Goal: Task Accomplishment & Management: Complete application form

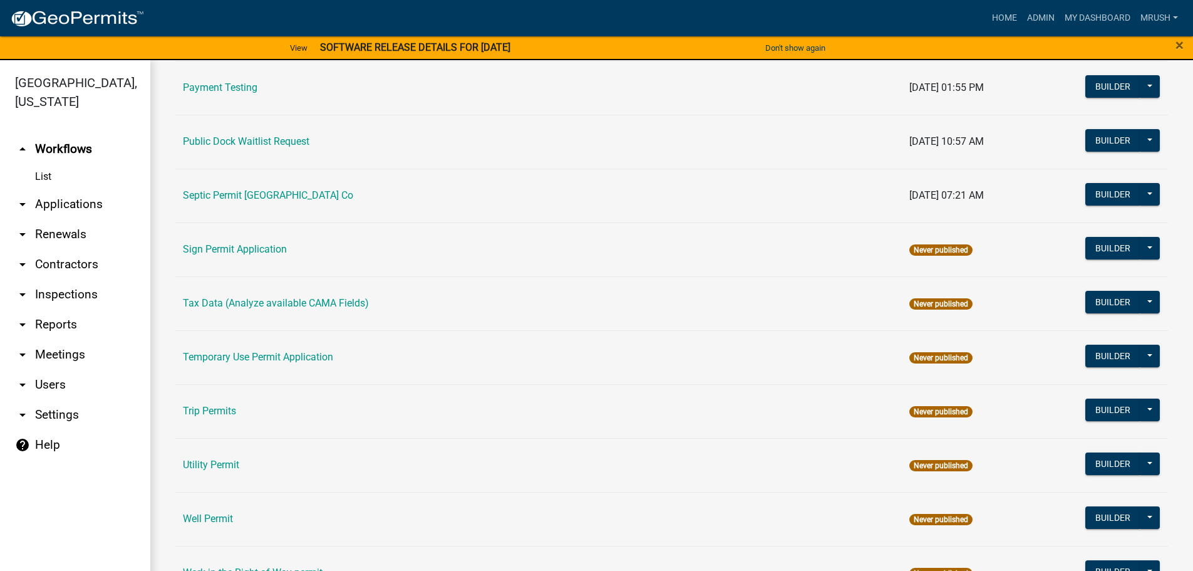
scroll to position [606, 0]
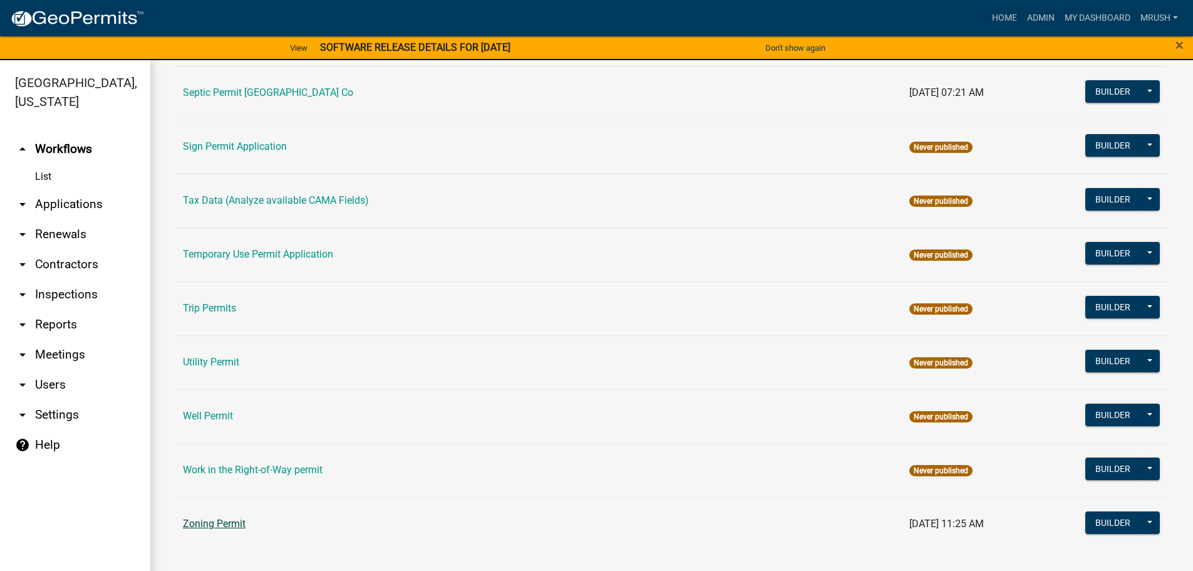
click at [204, 526] on link "Zoning Permit" at bounding box center [214, 523] width 63 height 12
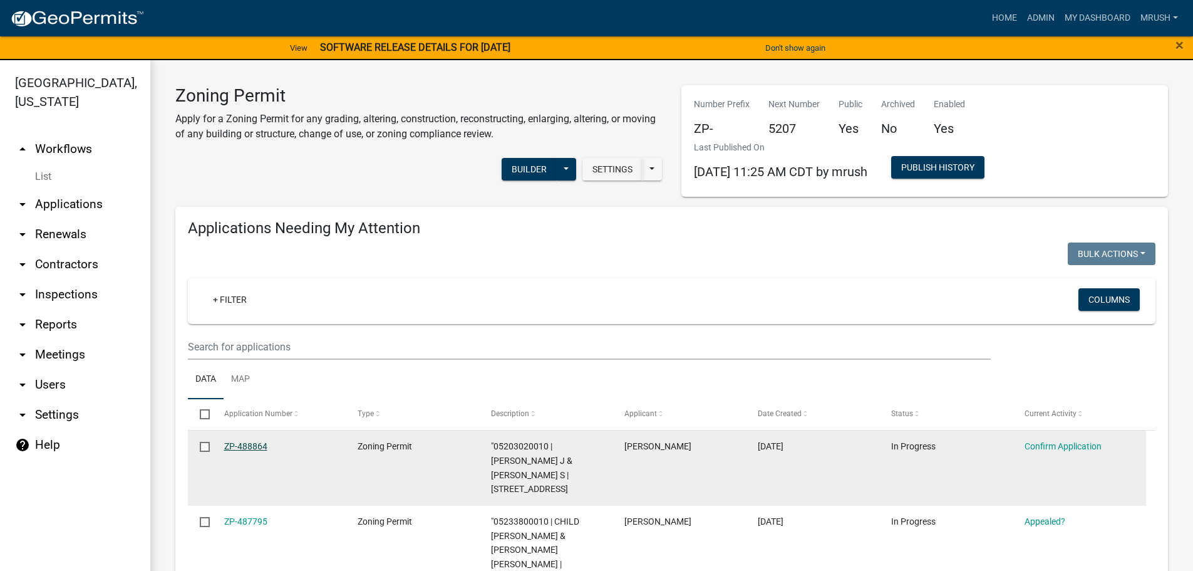
click at [257, 443] on link "ZP-488864" at bounding box center [245, 446] width 43 height 10
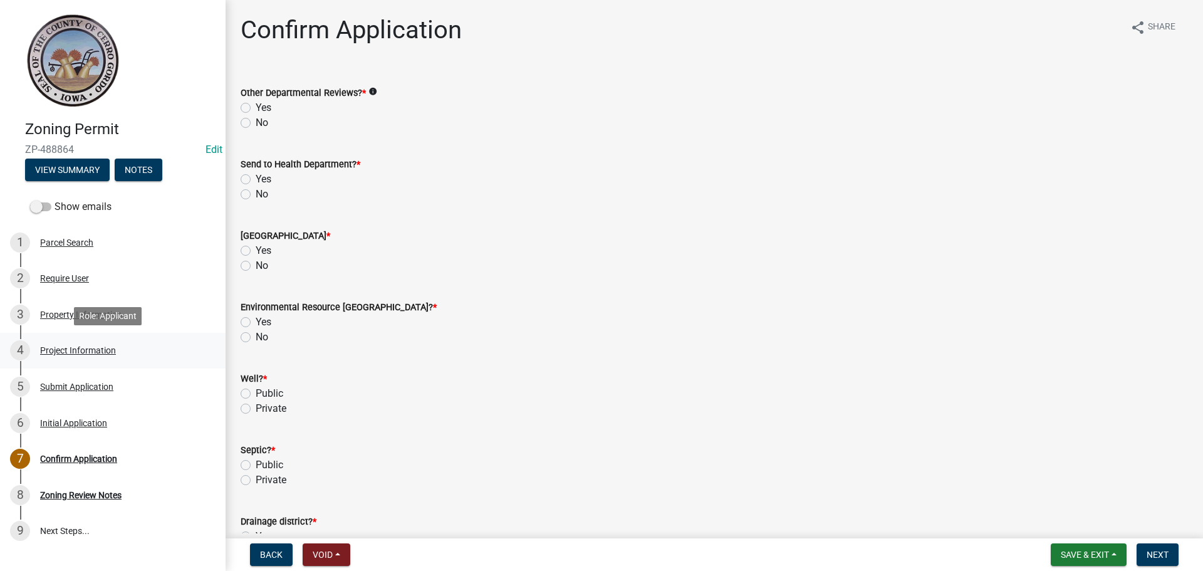
click at [66, 350] on div "Project Information" at bounding box center [78, 350] width 76 height 9
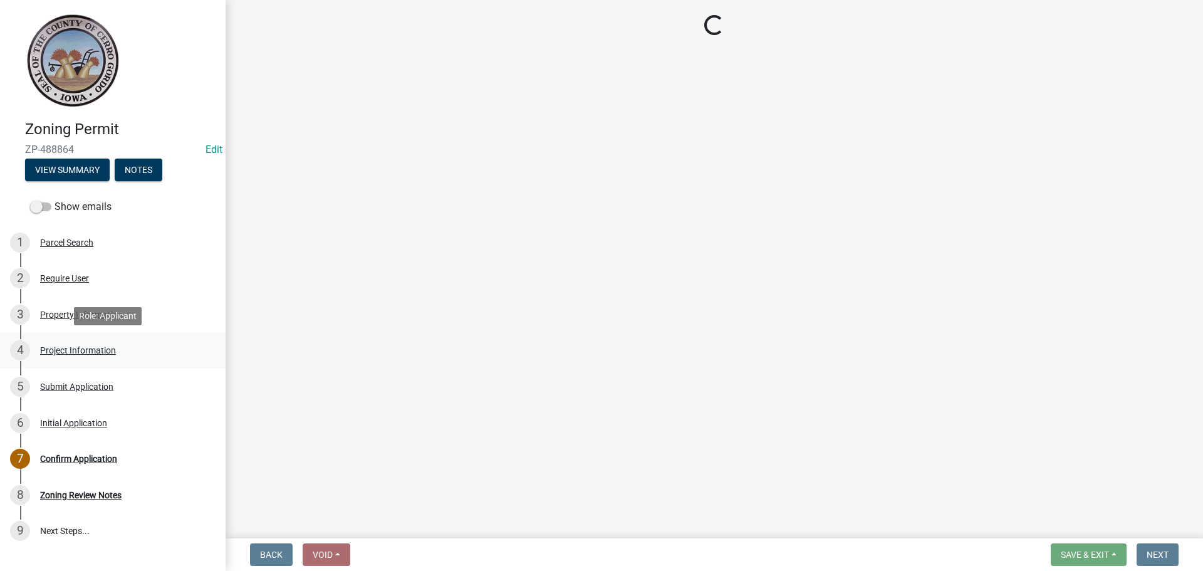
select select "554819b2-ad88-4822-88cc-75ec613e7e2a"
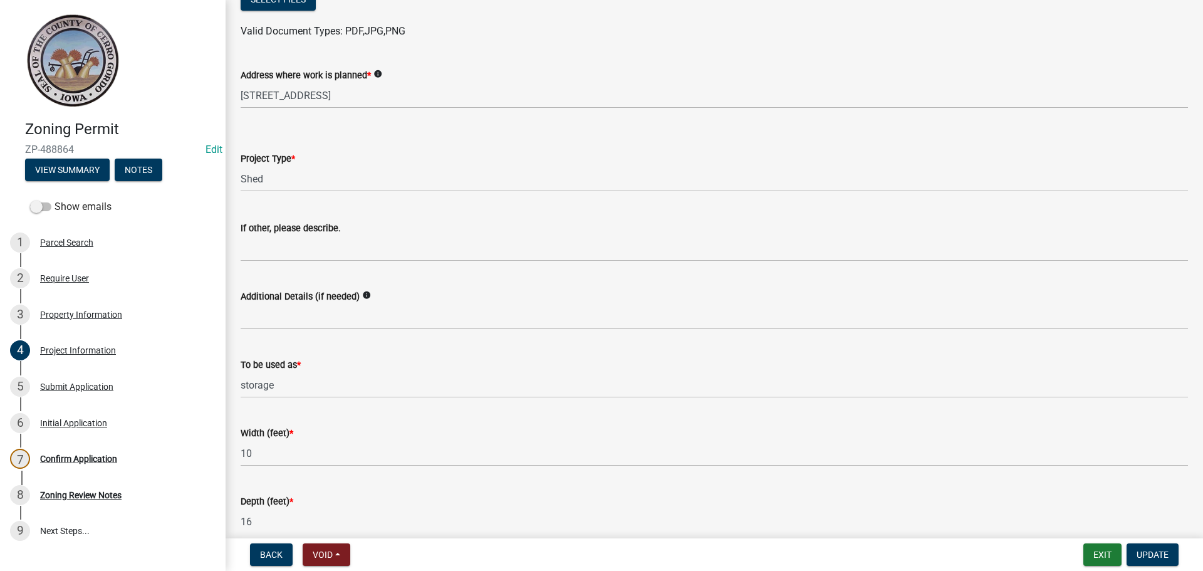
scroll to position [494, 0]
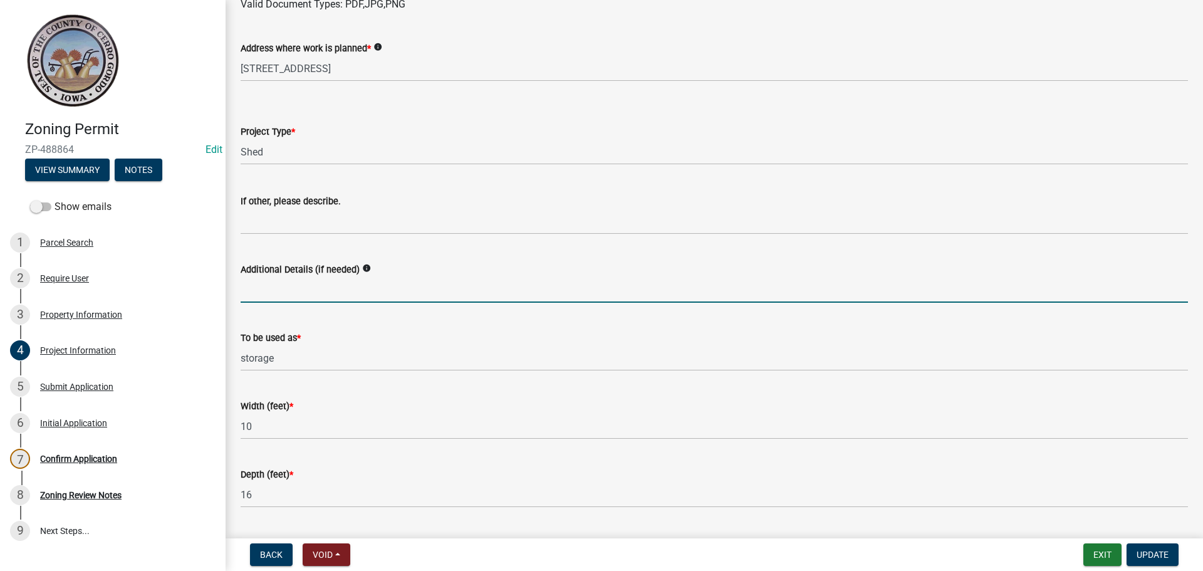
click at [254, 288] on input "Additional Details (if needed)" at bounding box center [714, 290] width 947 height 26
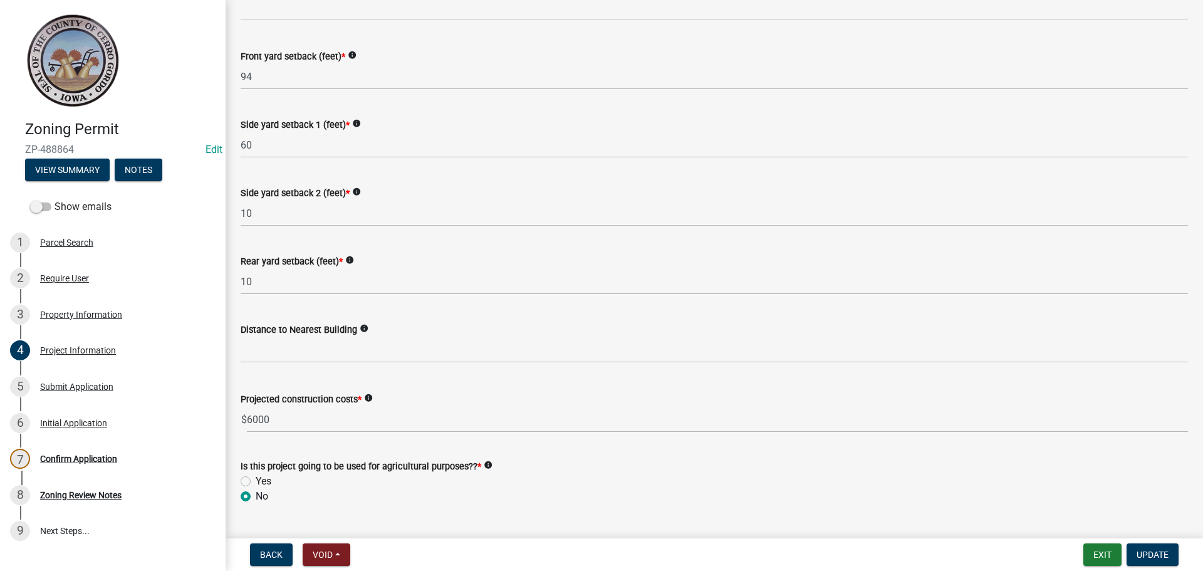
scroll to position [1286, 0]
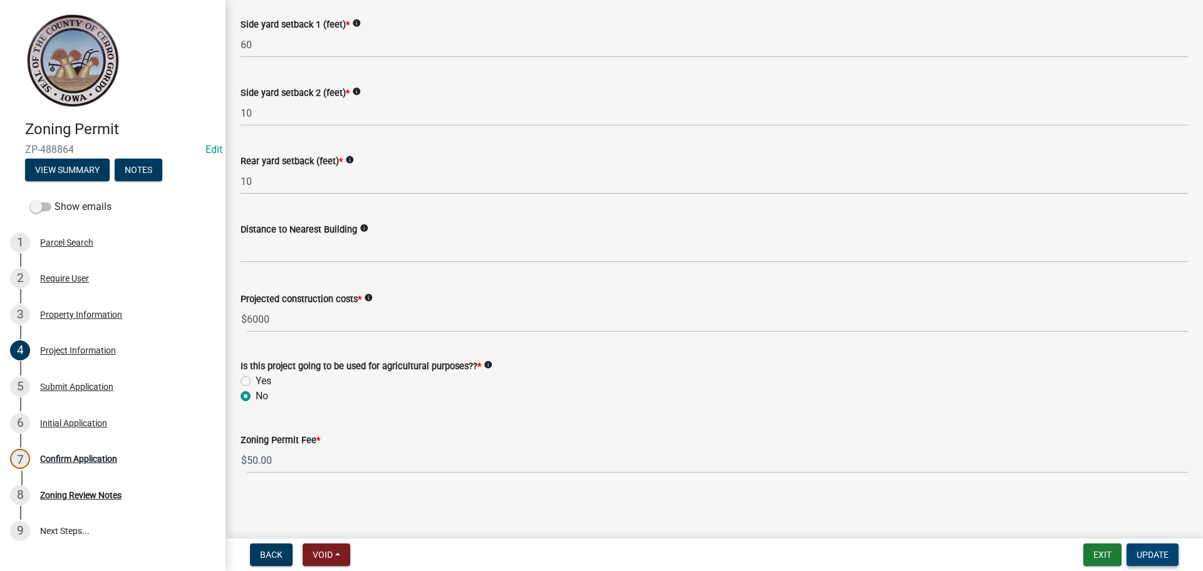
type input "replacing shed on the property that was totaled from storm"
click at [390, 555] on span "Update" at bounding box center [1152, 554] width 32 height 10
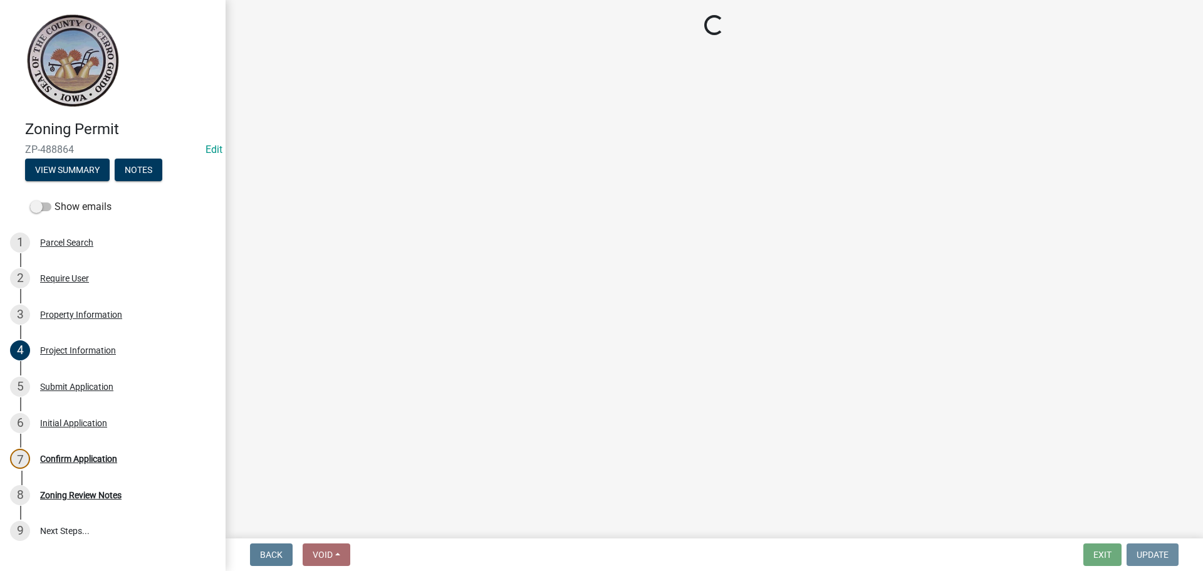
scroll to position [0, 0]
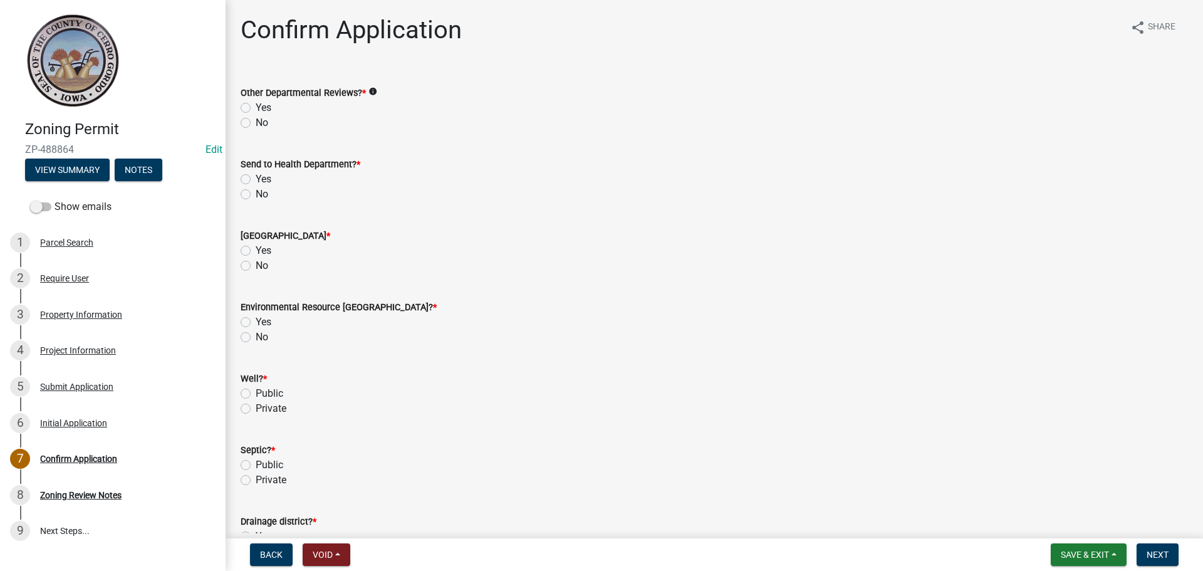
click at [256, 105] on label "Yes" at bounding box center [264, 107] width 16 height 15
click at [256, 105] on input "Yes" at bounding box center [260, 104] width 8 height 8
radio input "true"
click at [256, 179] on label "Yes" at bounding box center [264, 179] width 16 height 15
click at [256, 179] on input "Yes" at bounding box center [260, 176] width 8 height 8
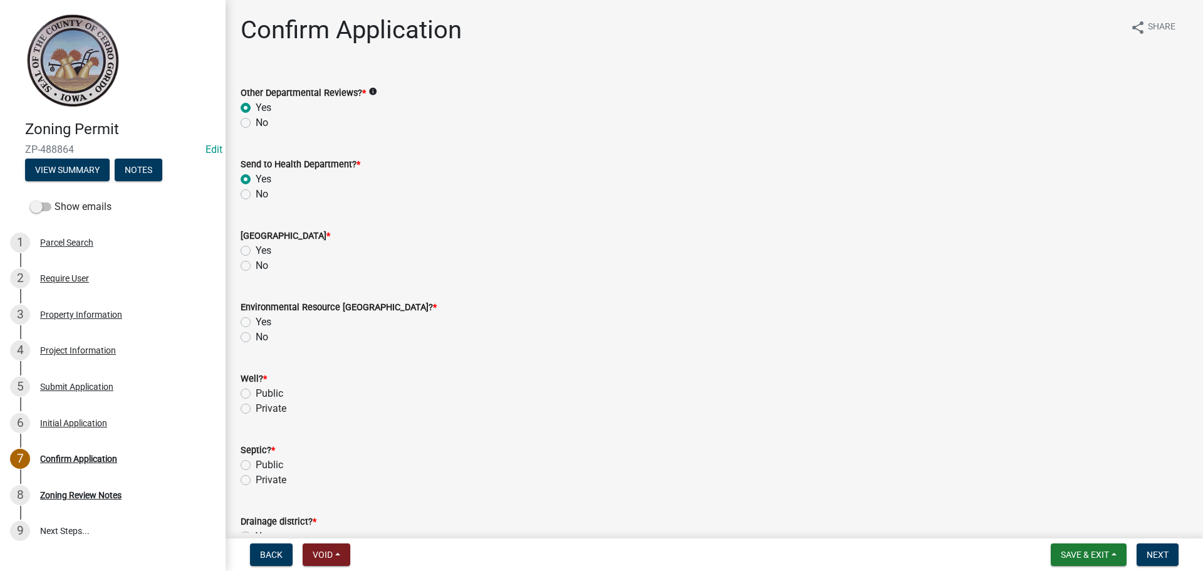
radio input "true"
click at [256, 249] on label "Yes" at bounding box center [264, 250] width 16 height 15
click at [256, 249] on input "Yes" at bounding box center [260, 247] width 8 height 8
radio input "true"
click at [256, 322] on label "Yes" at bounding box center [264, 321] width 16 height 15
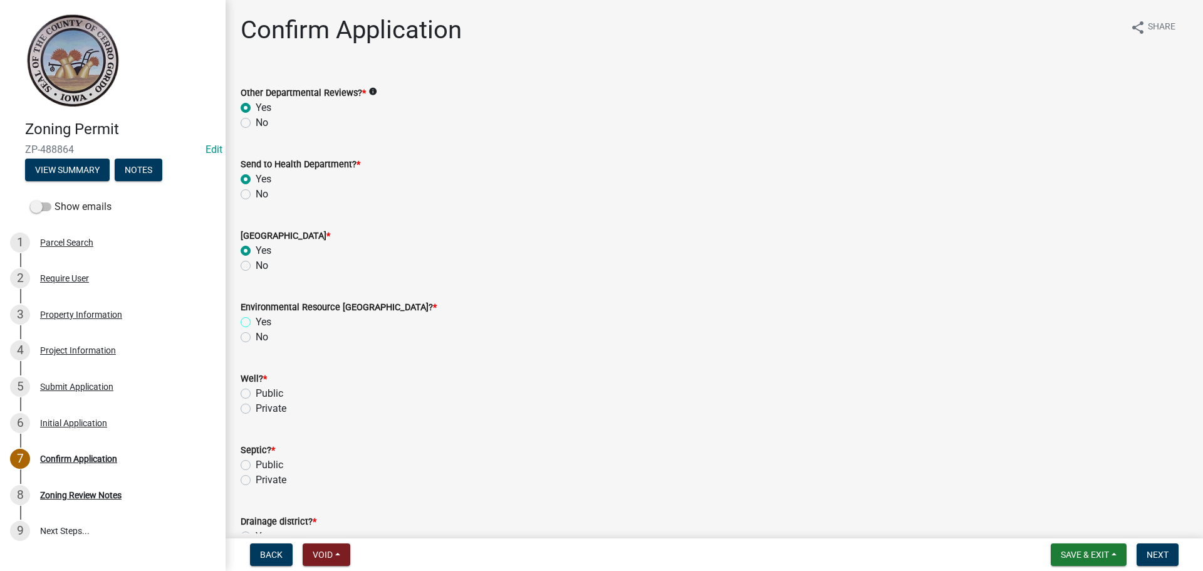
click at [256, 322] on input "Yes" at bounding box center [260, 318] width 8 height 8
radio input "true"
click at [256, 407] on label "Private" at bounding box center [271, 408] width 31 height 15
click at [256, 407] on input "Private" at bounding box center [260, 405] width 8 height 8
radio input "true"
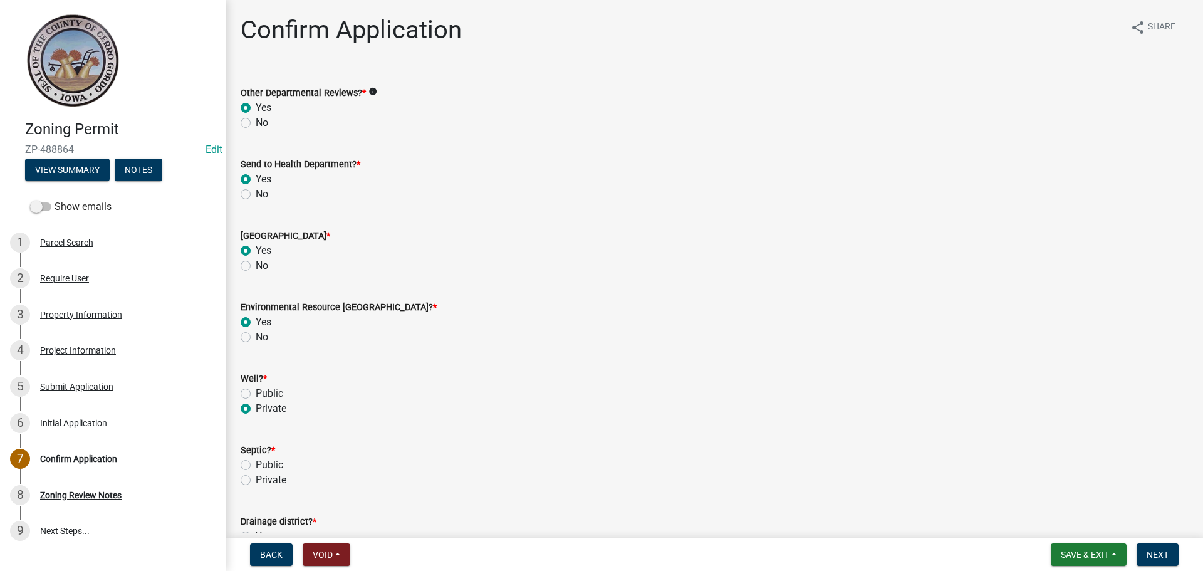
click at [256, 464] on label "Public" at bounding box center [270, 464] width 28 height 15
click at [256, 464] on input "Public" at bounding box center [260, 461] width 8 height 8
radio input "true"
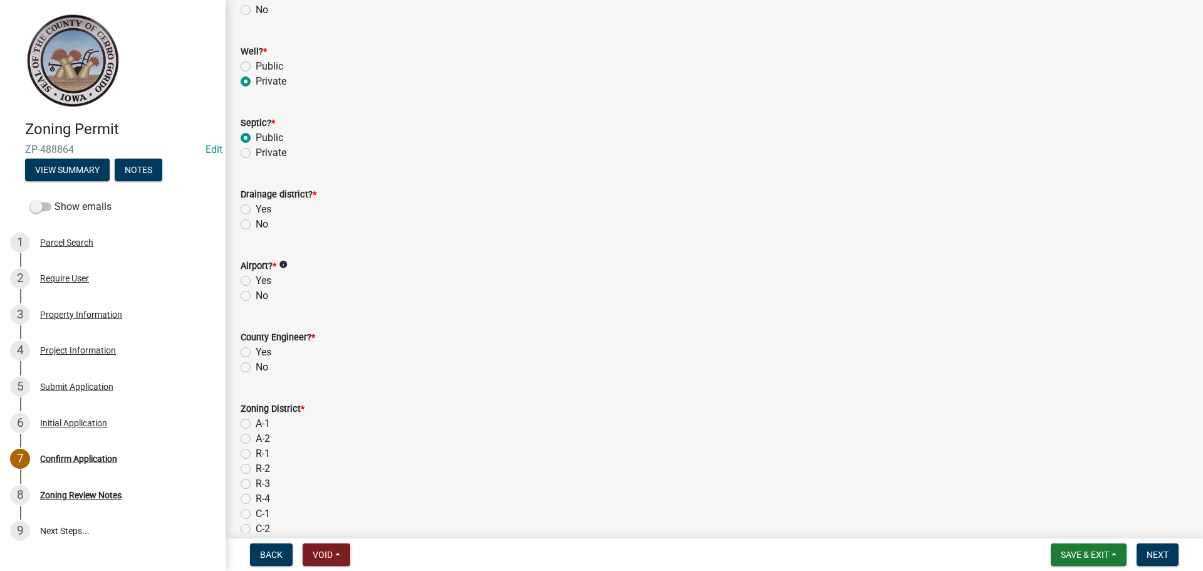
scroll to position [376, 0]
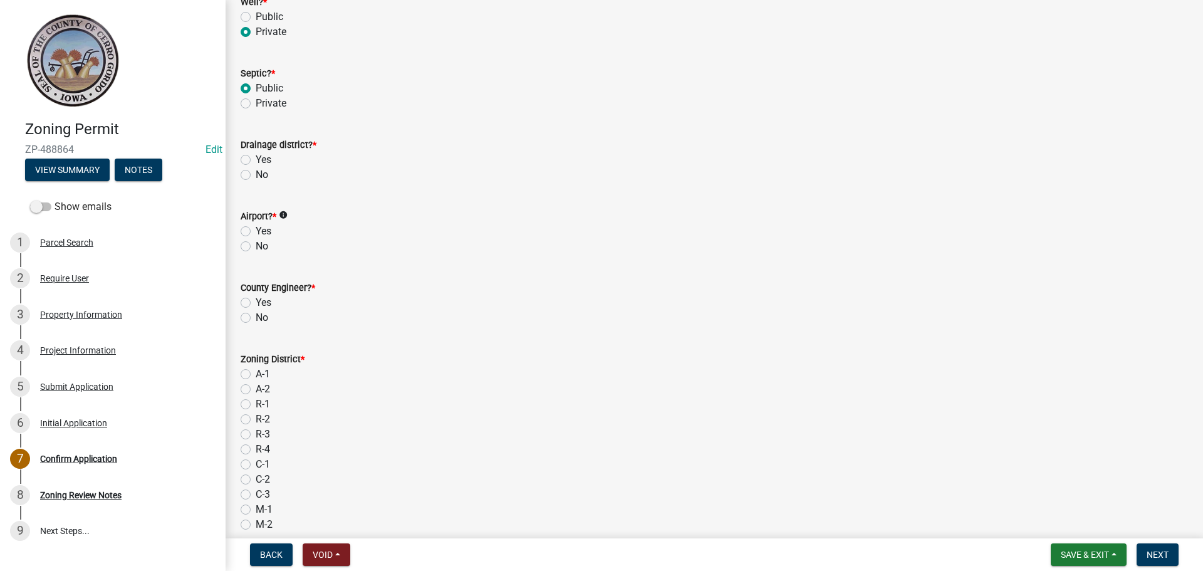
click at [256, 175] on label "No" at bounding box center [262, 174] width 13 height 15
click at [256, 175] on input "No" at bounding box center [260, 171] width 8 height 8
radio input "true"
click at [256, 245] on label "No" at bounding box center [262, 246] width 13 height 15
click at [256, 245] on input "No" at bounding box center [260, 243] width 8 height 8
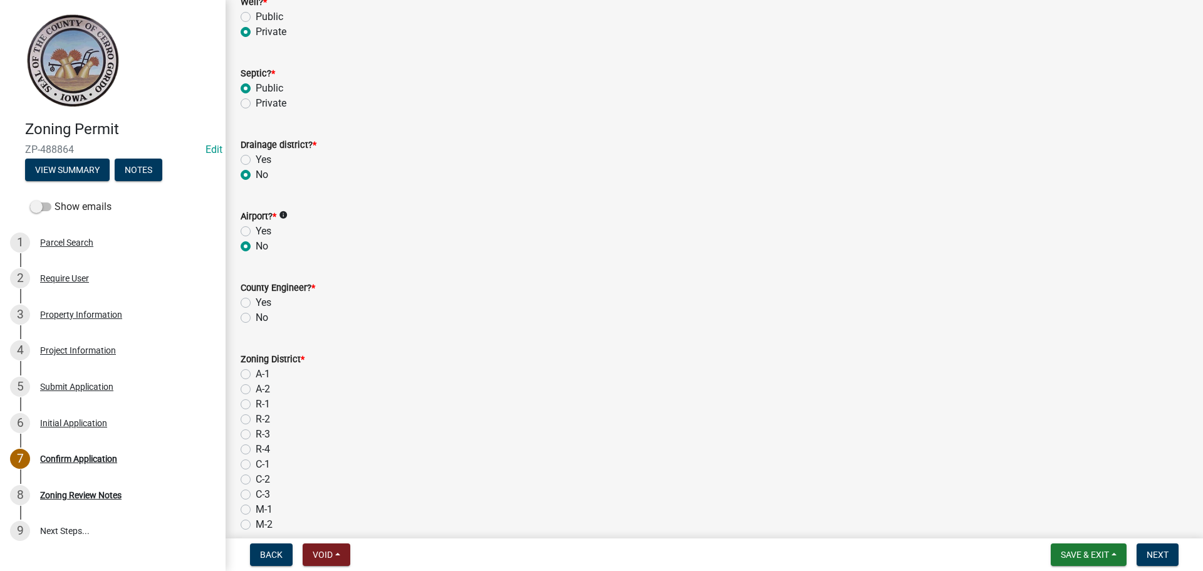
radio input "true"
click at [256, 303] on label "Yes" at bounding box center [264, 302] width 16 height 15
click at [256, 303] on input "Yes" at bounding box center [260, 299] width 8 height 8
radio input "true"
click at [256, 433] on label "R-3" at bounding box center [263, 434] width 14 height 15
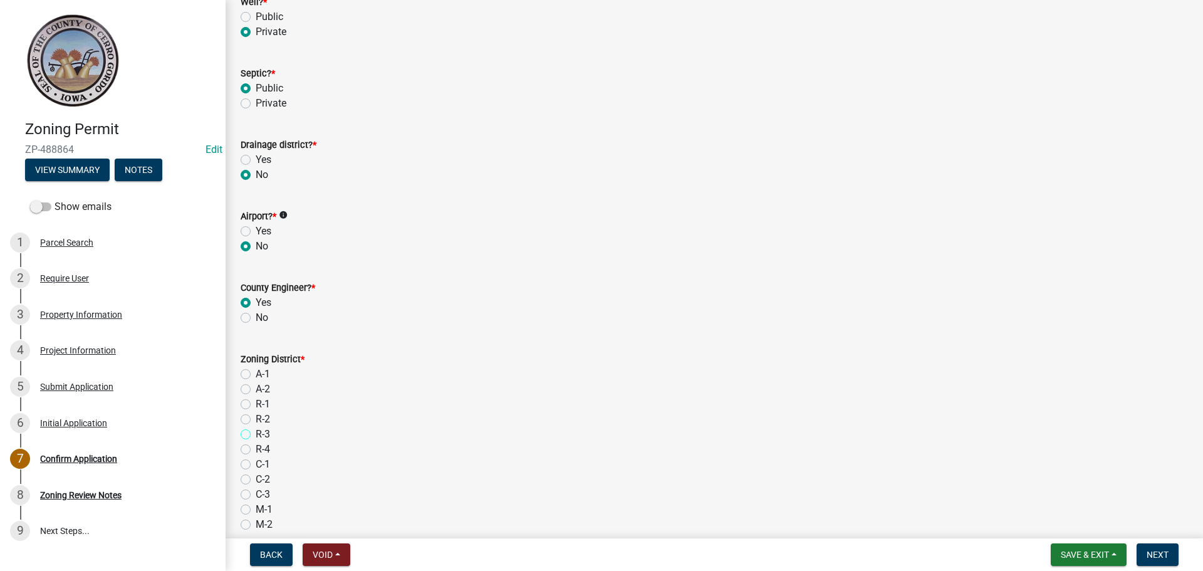
click at [256, 433] on input "R-3" at bounding box center [260, 431] width 8 height 8
radio input "true"
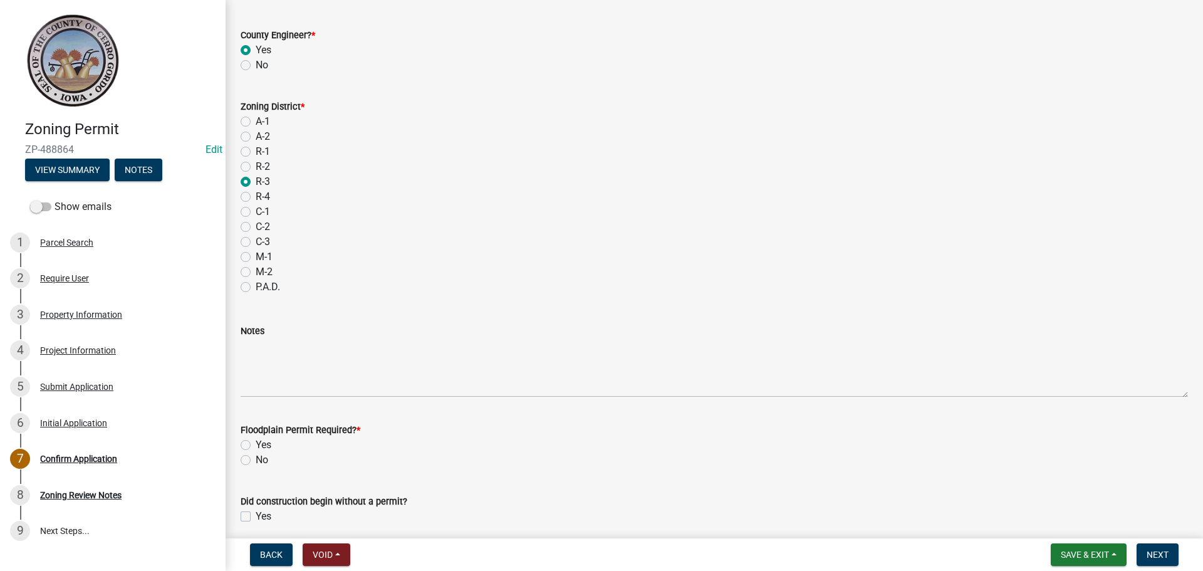
scroll to position [680, 0]
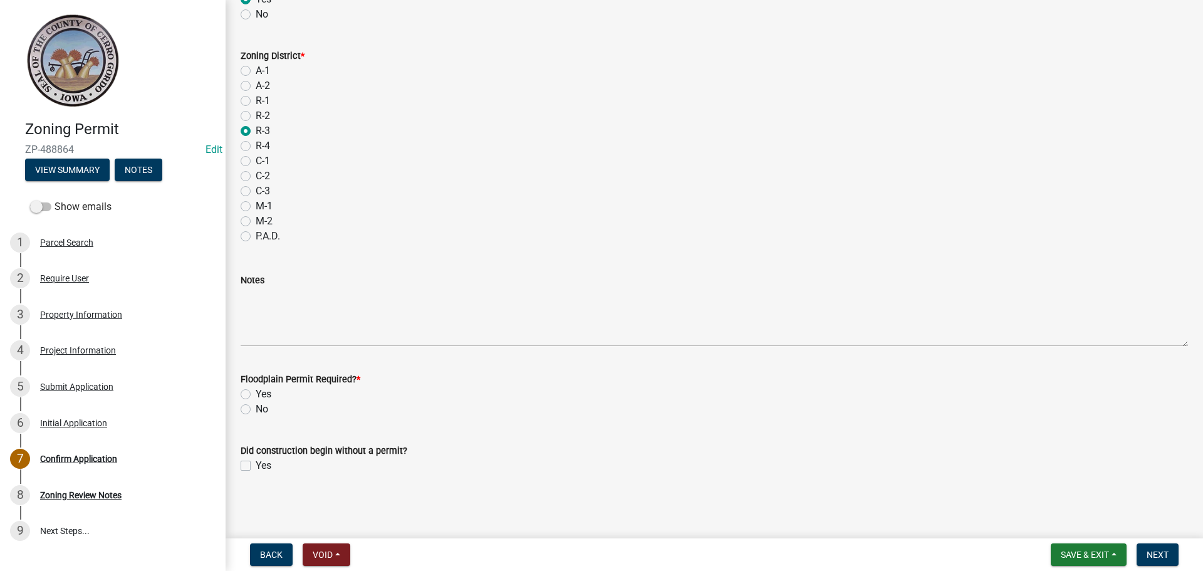
click at [256, 410] on label "No" at bounding box center [262, 409] width 13 height 15
click at [256, 410] on input "No" at bounding box center [260, 406] width 8 height 8
radio input "true"
click at [390, 552] on span "Next" at bounding box center [1157, 554] width 22 height 10
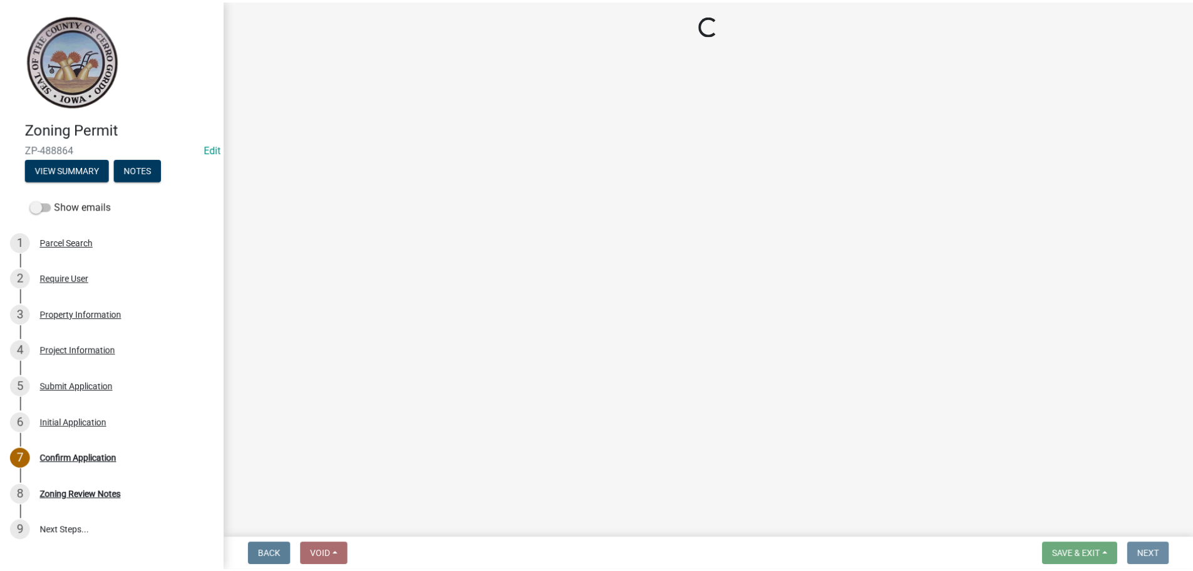
scroll to position [0, 0]
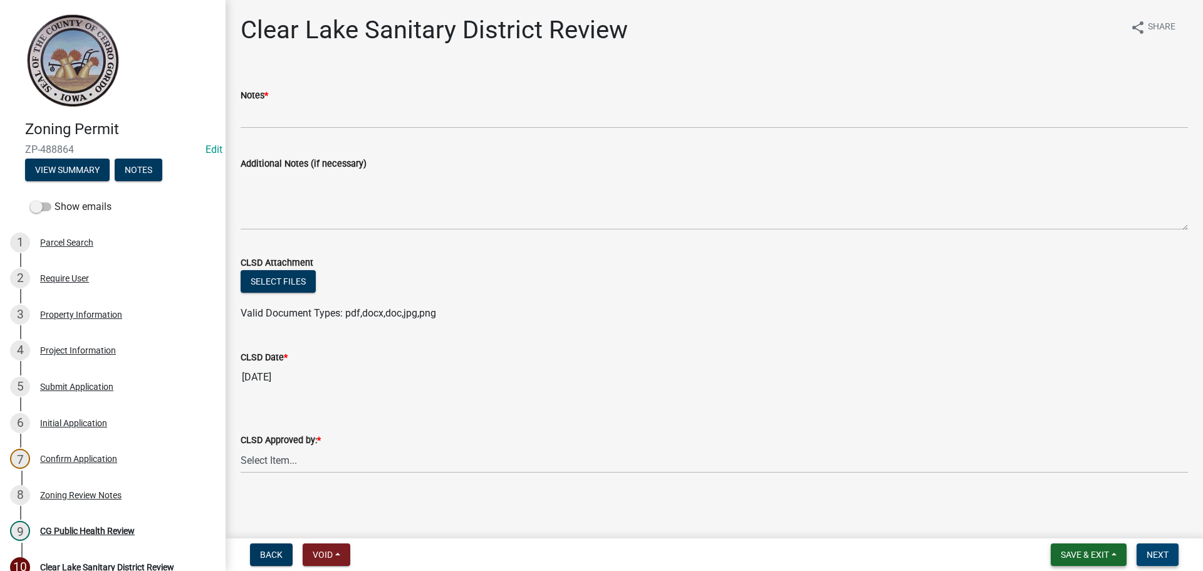
click at [390, 554] on span "Save & Exit" at bounding box center [1084, 554] width 48 height 10
click at [390, 521] on button "Save & Exit" at bounding box center [1076, 522] width 100 height 30
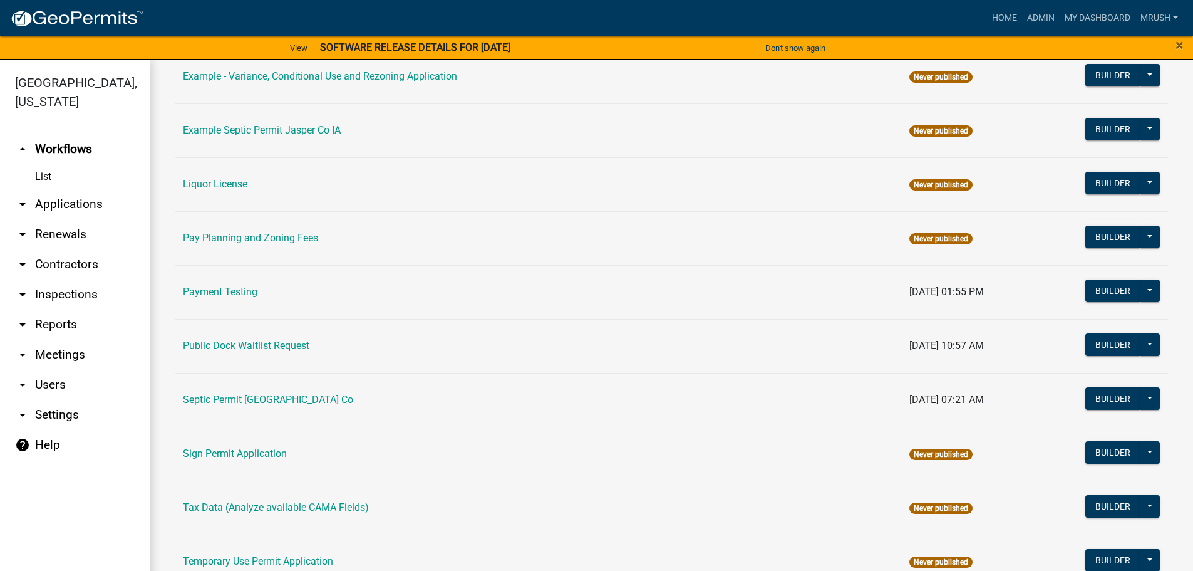
scroll to position [606, 0]
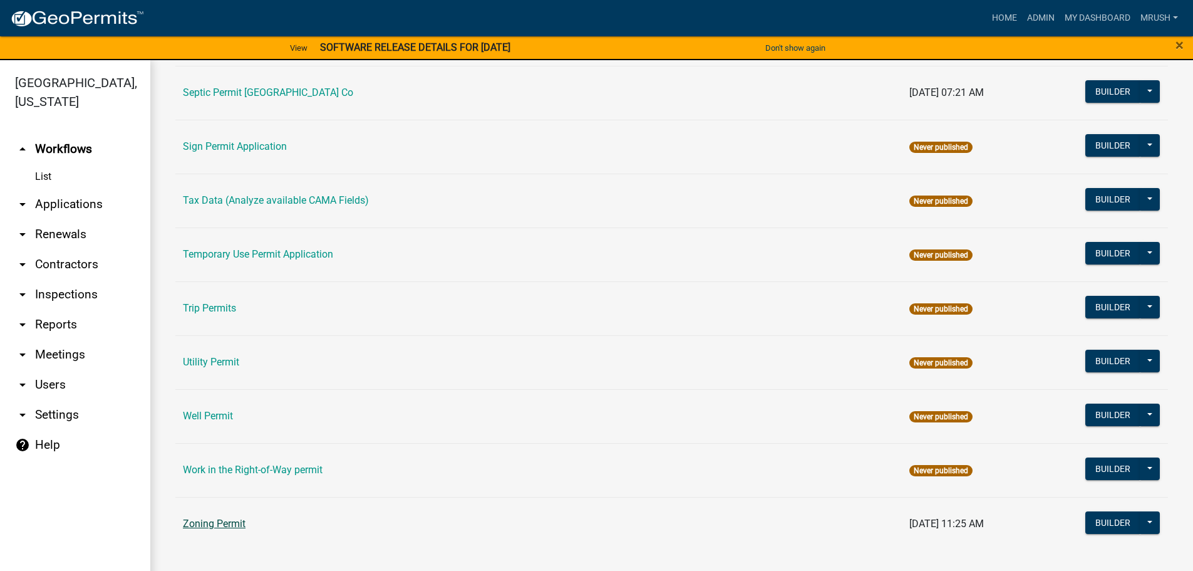
click at [225, 525] on link "Zoning Permit" at bounding box center [214, 523] width 63 height 12
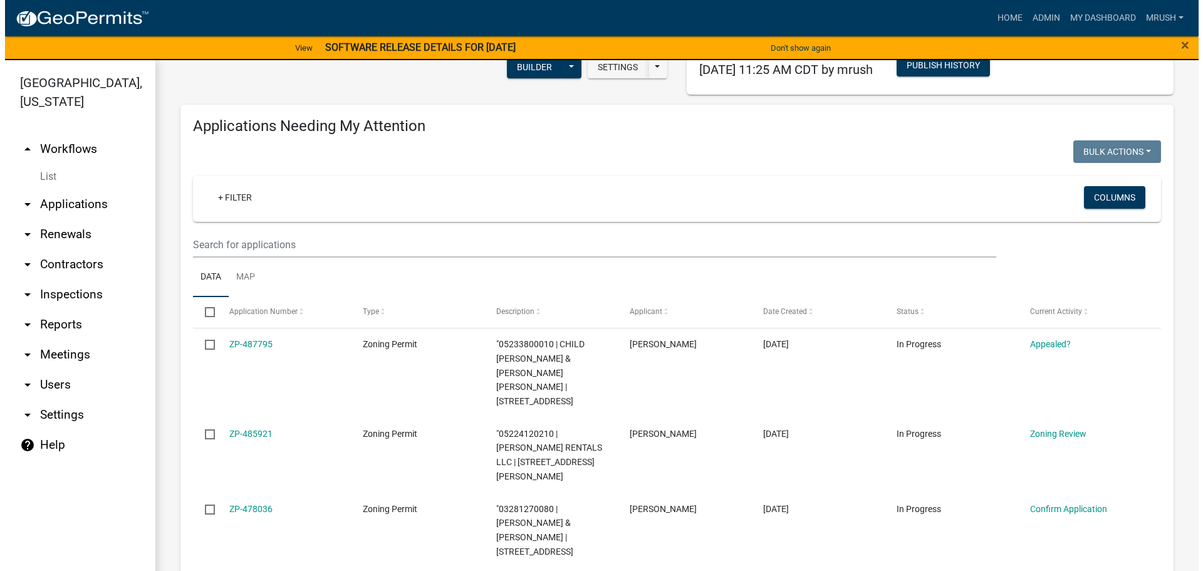
scroll to position [145, 0]
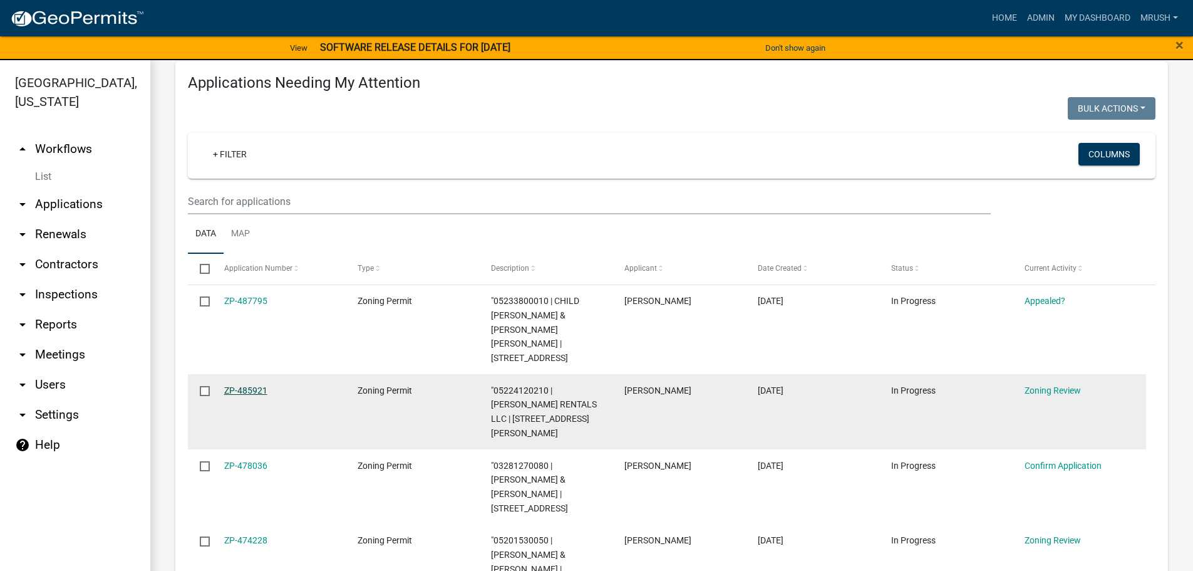
click at [247, 385] on link "ZP-485921" at bounding box center [245, 390] width 43 height 10
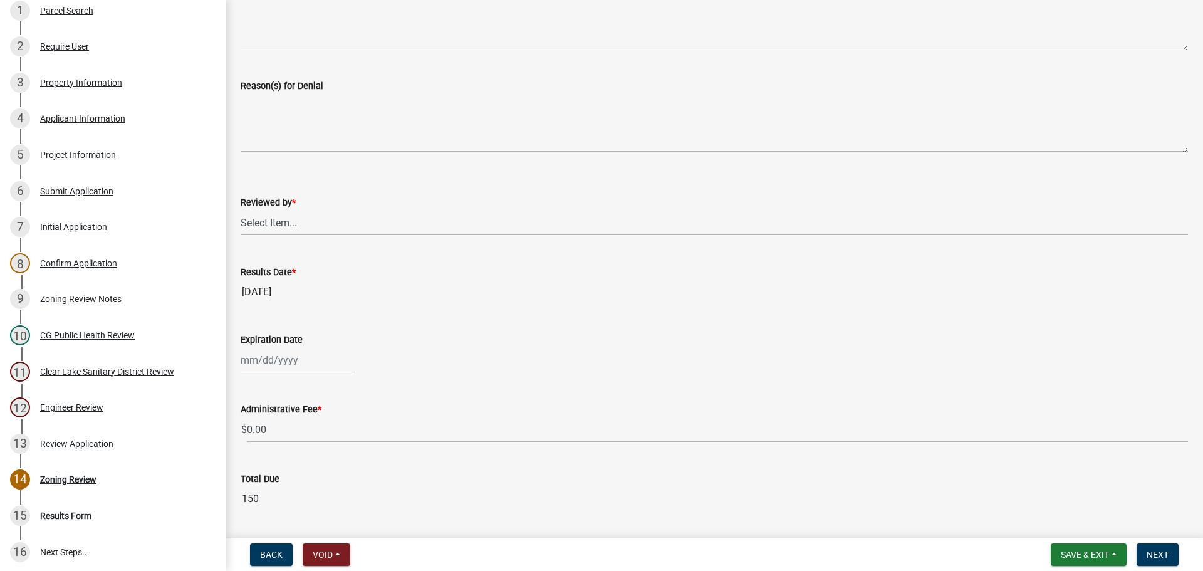
scroll to position [347, 0]
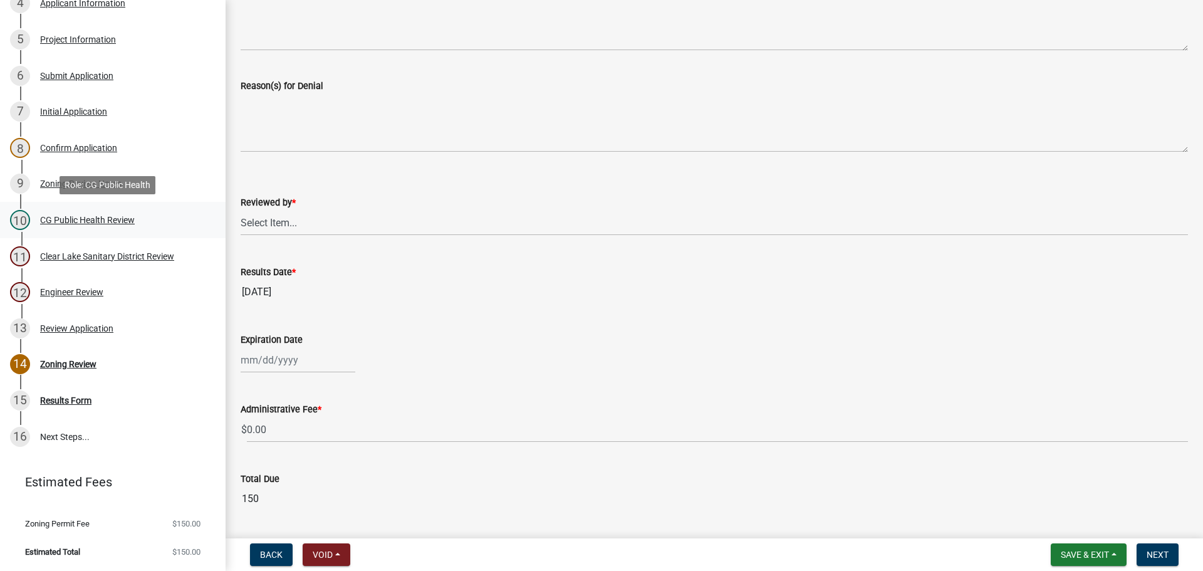
click at [89, 218] on div "CG Public Health Review" at bounding box center [87, 219] width 95 height 9
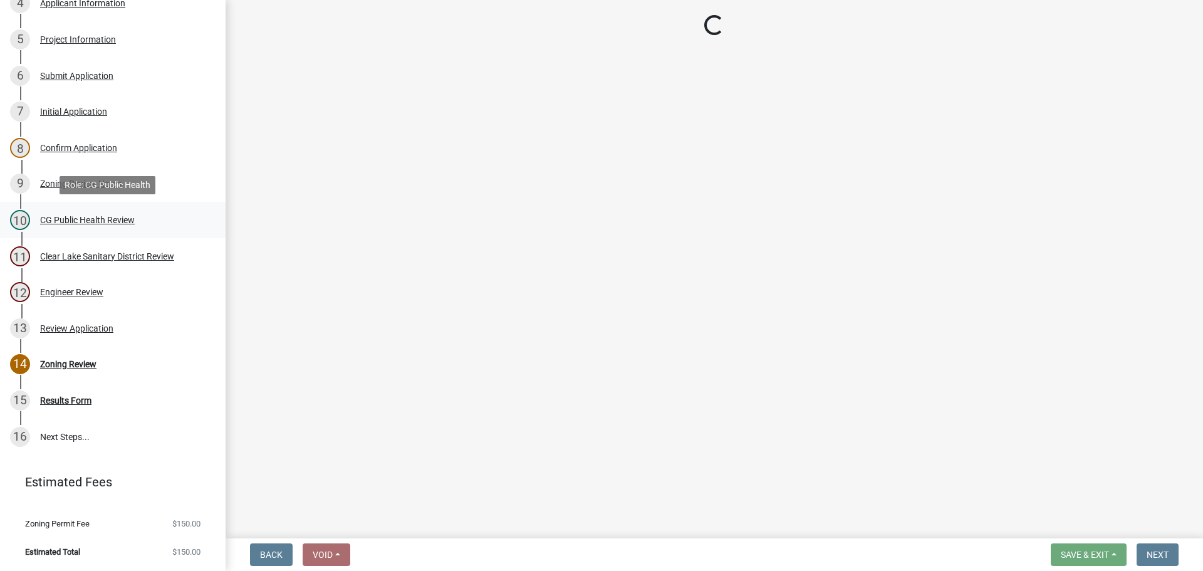
select select "037176cc-34bf-4da4-b28d-ae68c61bb9b8"
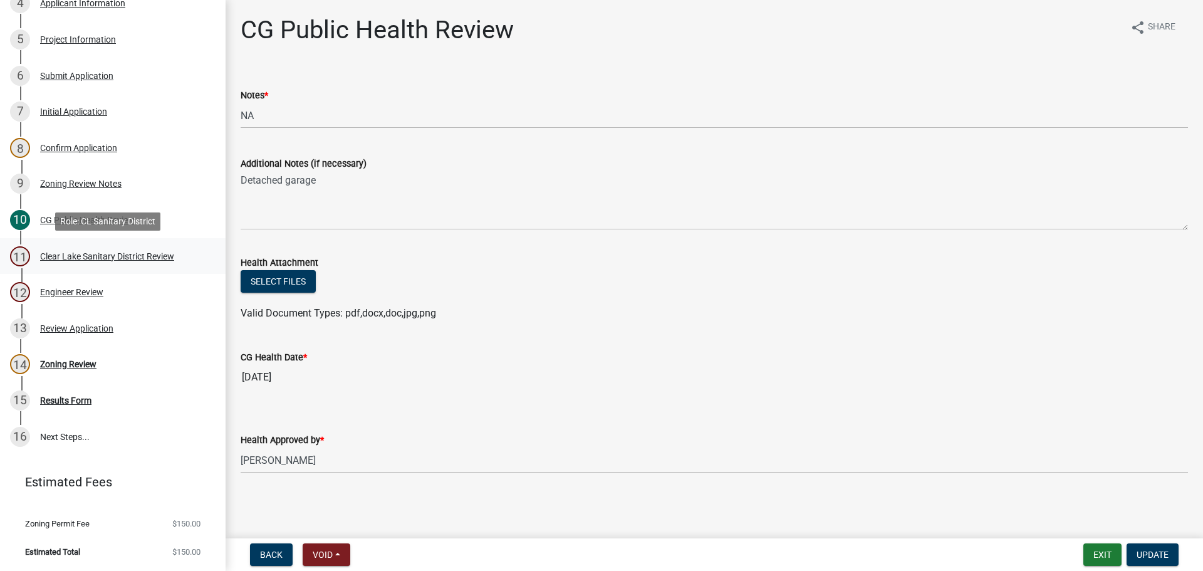
click at [88, 256] on div "Clear Lake Sanitary District Review" at bounding box center [107, 256] width 134 height 9
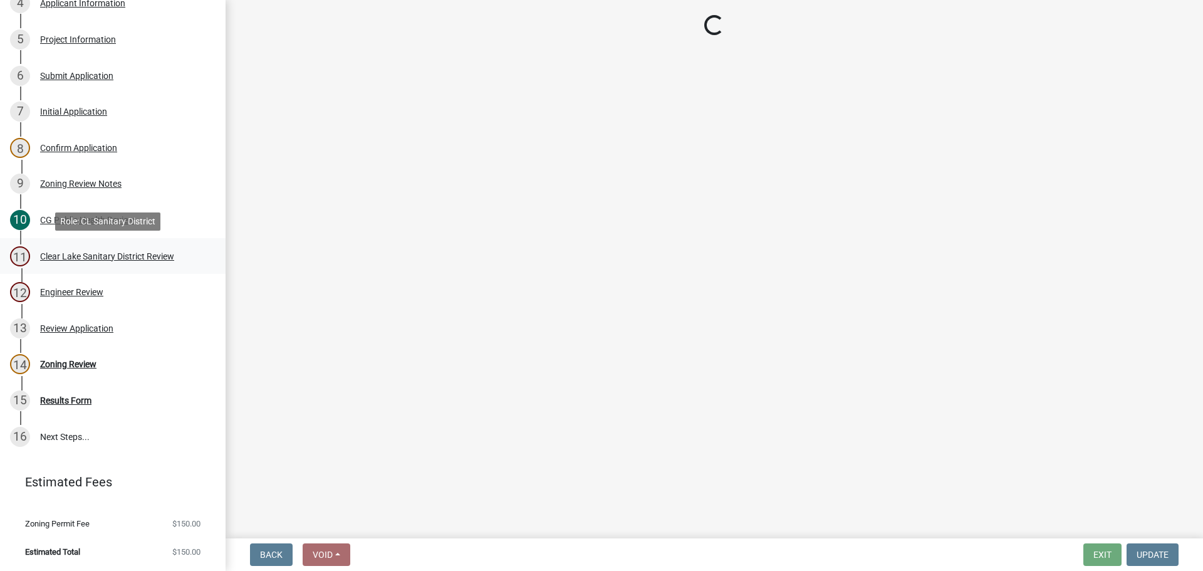
select select "dad87867-eb21-4dcc-b0aa-47f6a00bed0a"
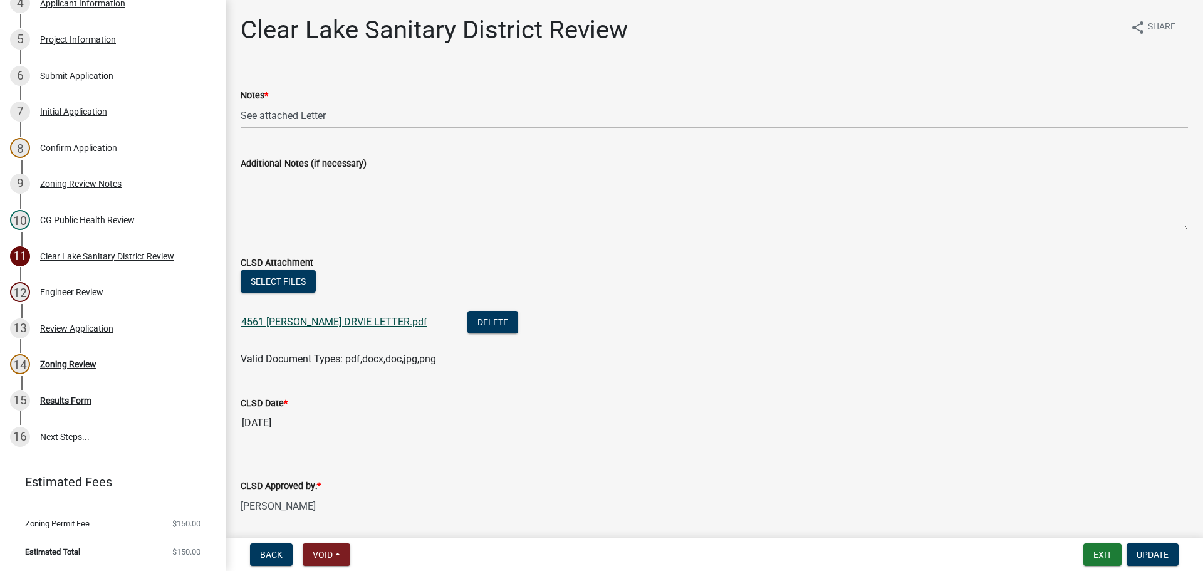
click at [318, 322] on link "4561 ASBURY DRVIE LETTER.pdf" at bounding box center [334, 322] width 186 height 12
click at [65, 400] on div "Results Form" at bounding box center [65, 400] width 51 height 9
click at [56, 361] on div "Zoning Review" at bounding box center [68, 364] width 56 height 9
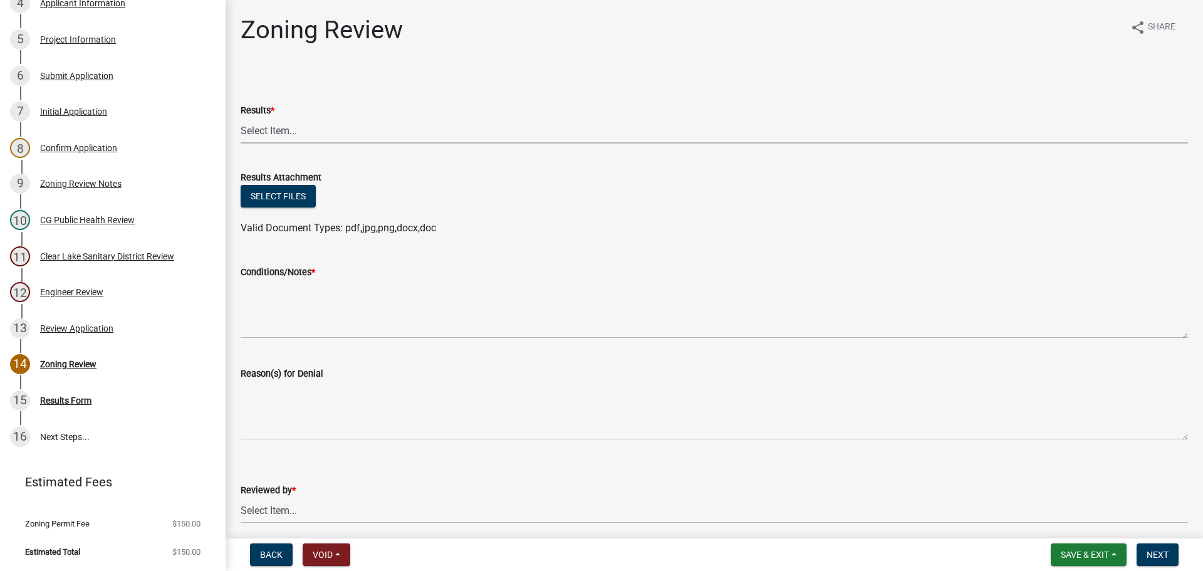
click at [274, 128] on select "Select Item... Approved Denied Agricultural Exemption Need further information …" at bounding box center [714, 131] width 947 height 26
click at [241, 118] on select "Select Item... Approved Denied Agricultural Exemption Need further information …" at bounding box center [714, 131] width 947 height 26
select select "03e939bb-1a71-4c41-bfbe-5c0434db7f18"
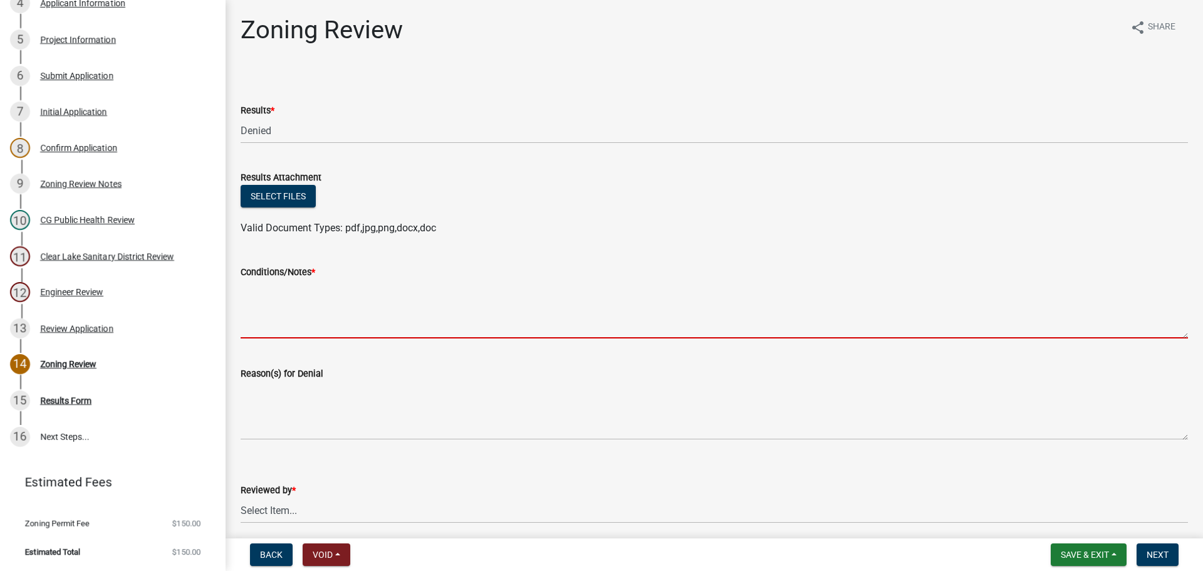
click at [253, 318] on textarea "Conditions/Notes *" at bounding box center [714, 308] width 947 height 59
paste textarea "You have the option to seek a special exception from bulk regulations or a vari…"
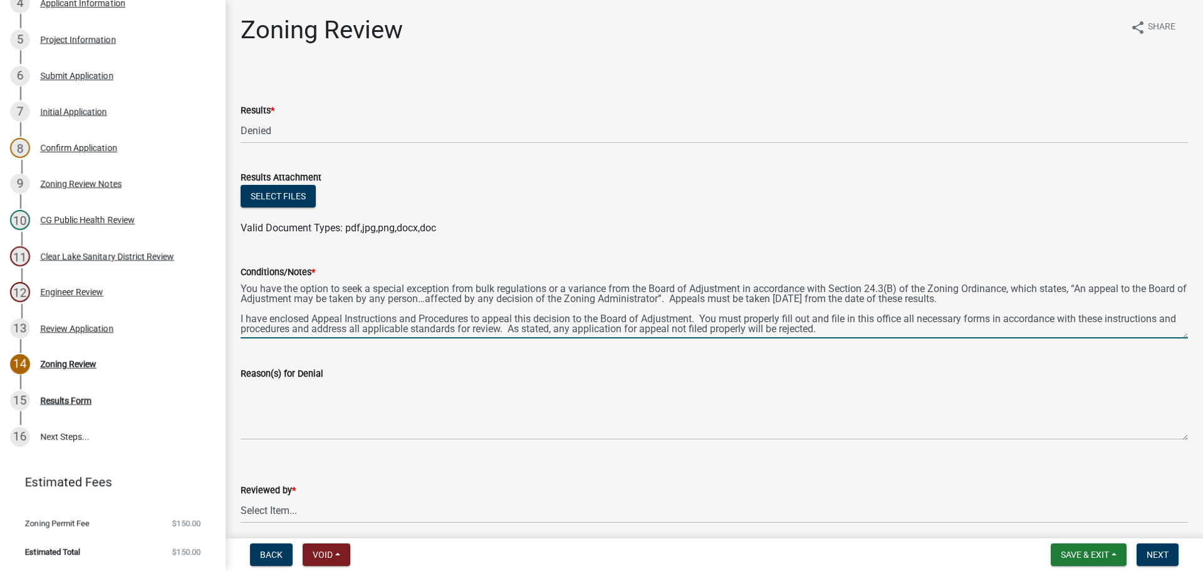
scroll to position [6, 0]
type textarea "You have the option to seek a special exception from bulk regulations or a vari…"
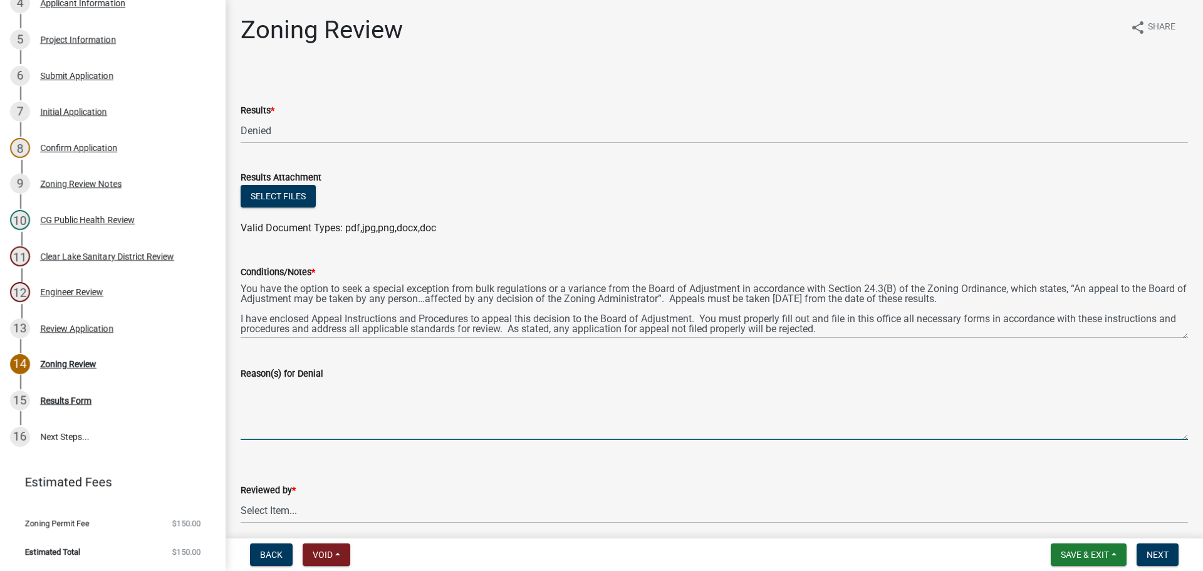
click at [251, 400] on textarea "Reason(s) for Denial" at bounding box center [714, 410] width 947 height 59
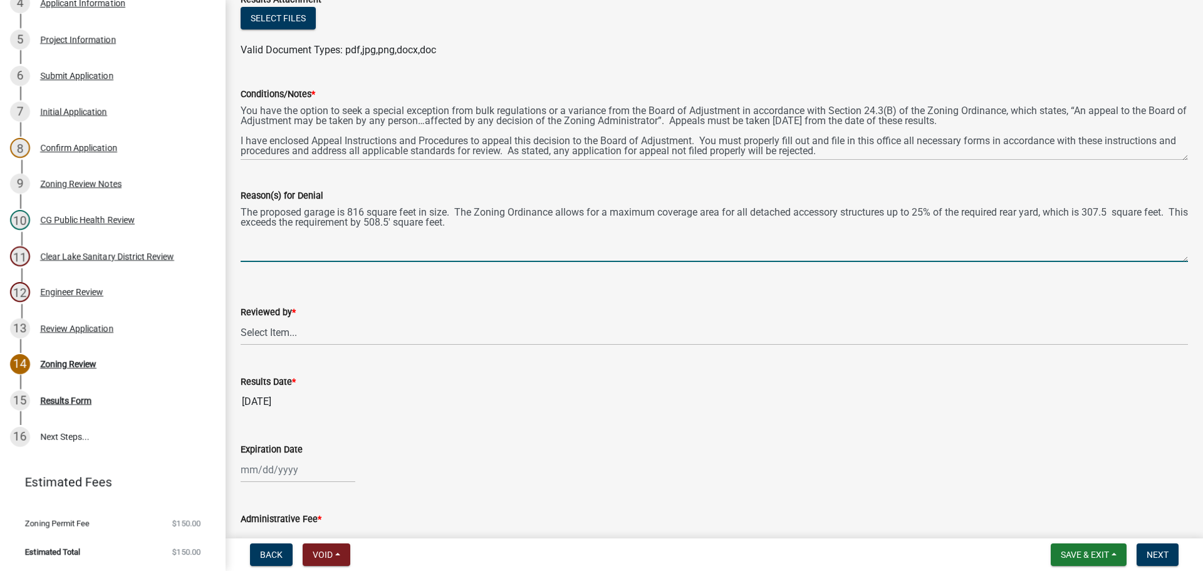
scroll to position [196, 0]
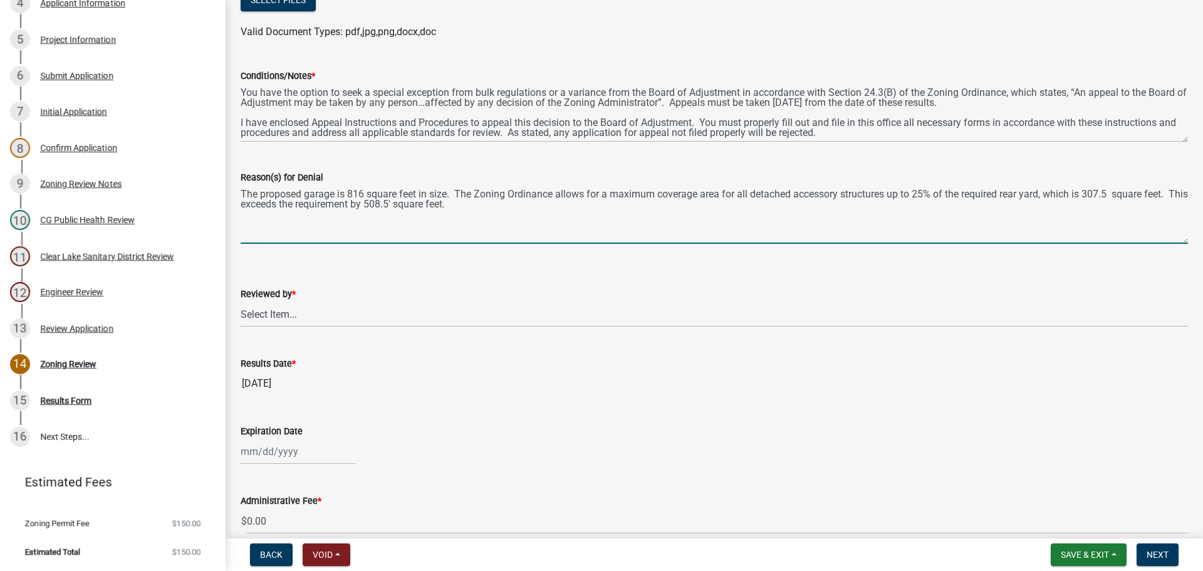
type textarea "The proposed garage is 816 square feet in size. The Zoning Ordinance allows for…"
click at [267, 316] on select "Select Item... Michelle Rush" at bounding box center [714, 314] width 947 height 26
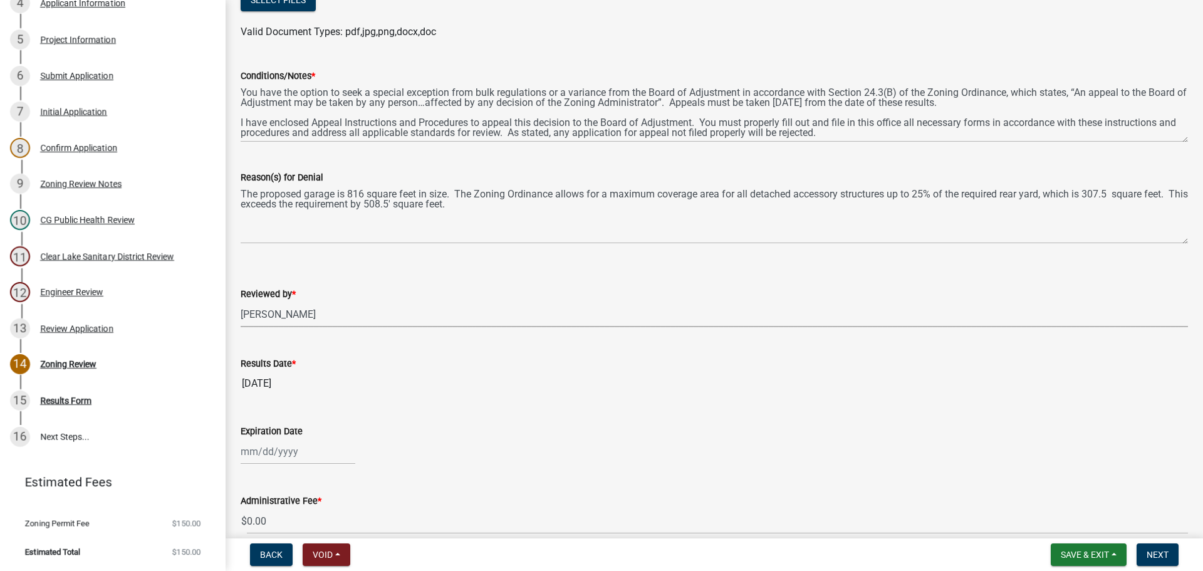
click at [241, 301] on select "Select Item... Michelle Rush" at bounding box center [714, 314] width 947 height 26
select select "69fed02d-fe84-448a-ba5b-be224adec29d"
click at [270, 447] on input "Expiration Date" at bounding box center [298, 451] width 115 height 26
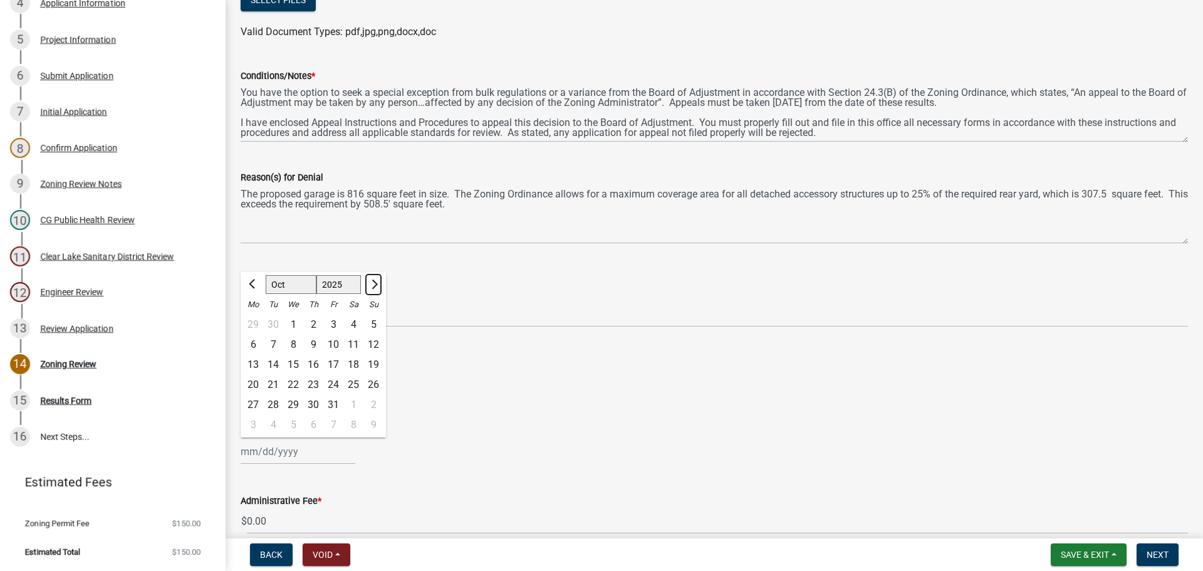
click at [376, 286] on button "Next month" at bounding box center [373, 284] width 15 height 20
select select "11"
click at [334, 345] on div "7" at bounding box center [333, 344] width 20 height 20
type input "11/07/2025"
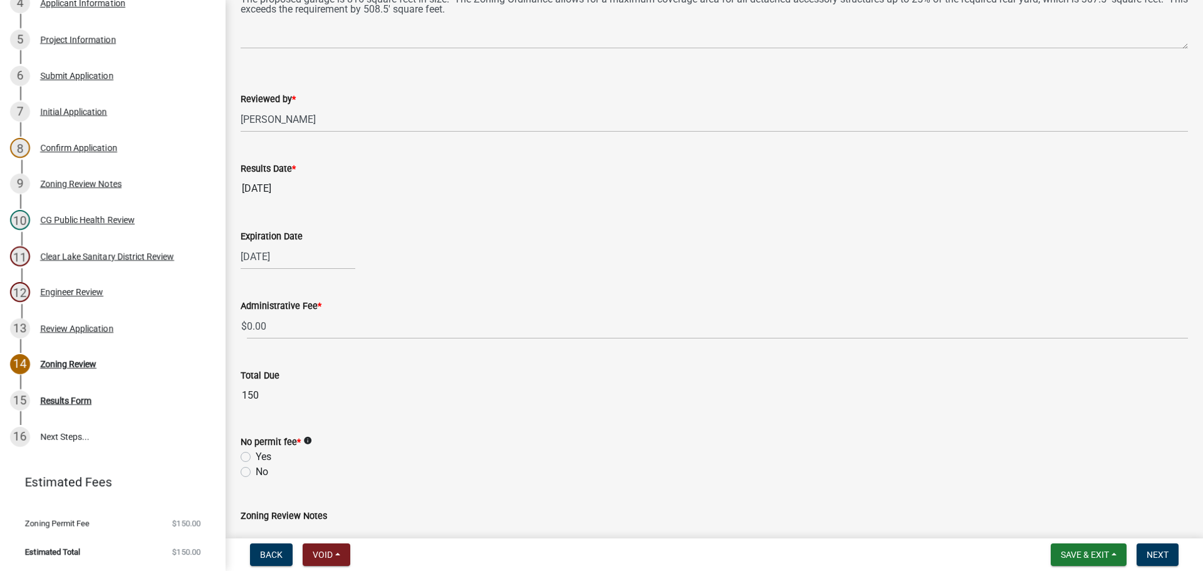
scroll to position [417, 0]
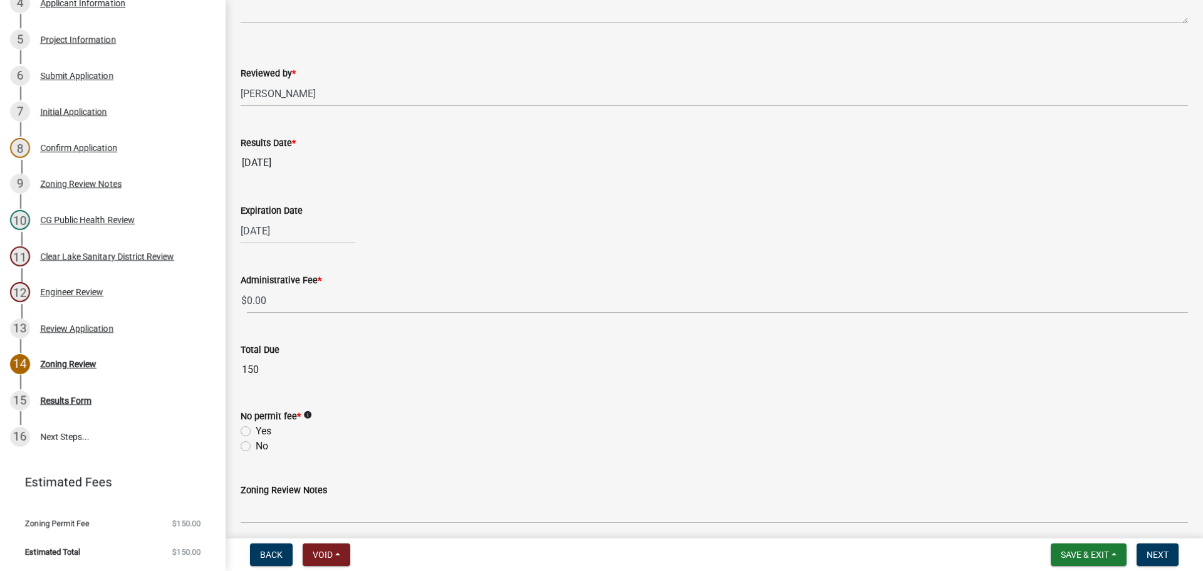
click at [256, 430] on label "Yes" at bounding box center [264, 430] width 16 height 15
click at [256, 430] on input "Yes" at bounding box center [260, 427] width 8 height 8
radio input "true"
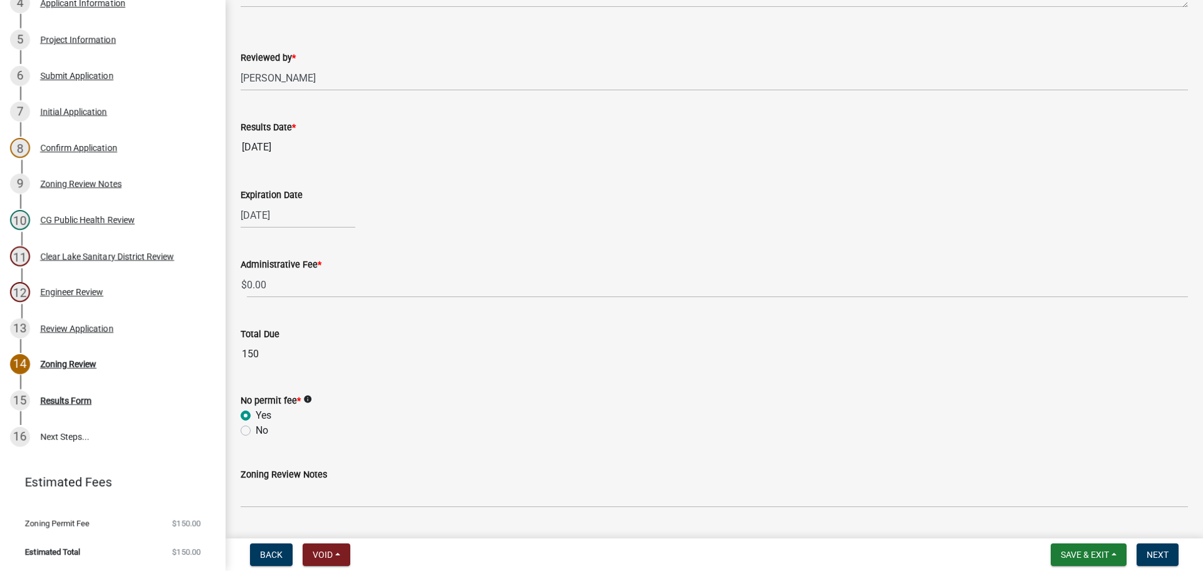
scroll to position [465, 0]
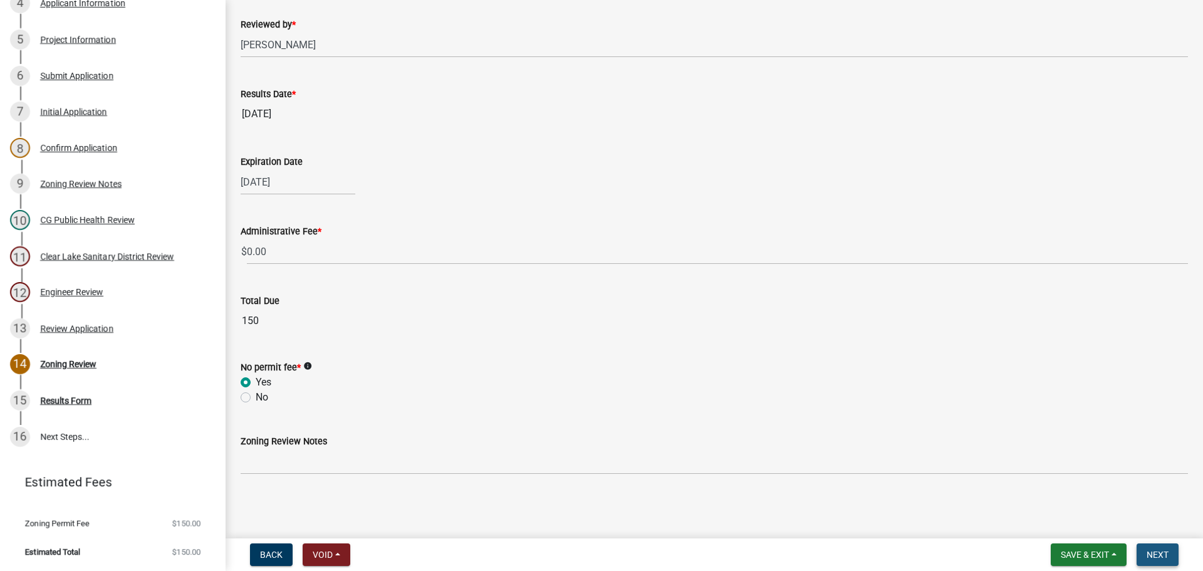
click at [1162, 552] on span "Next" at bounding box center [1157, 554] width 22 height 10
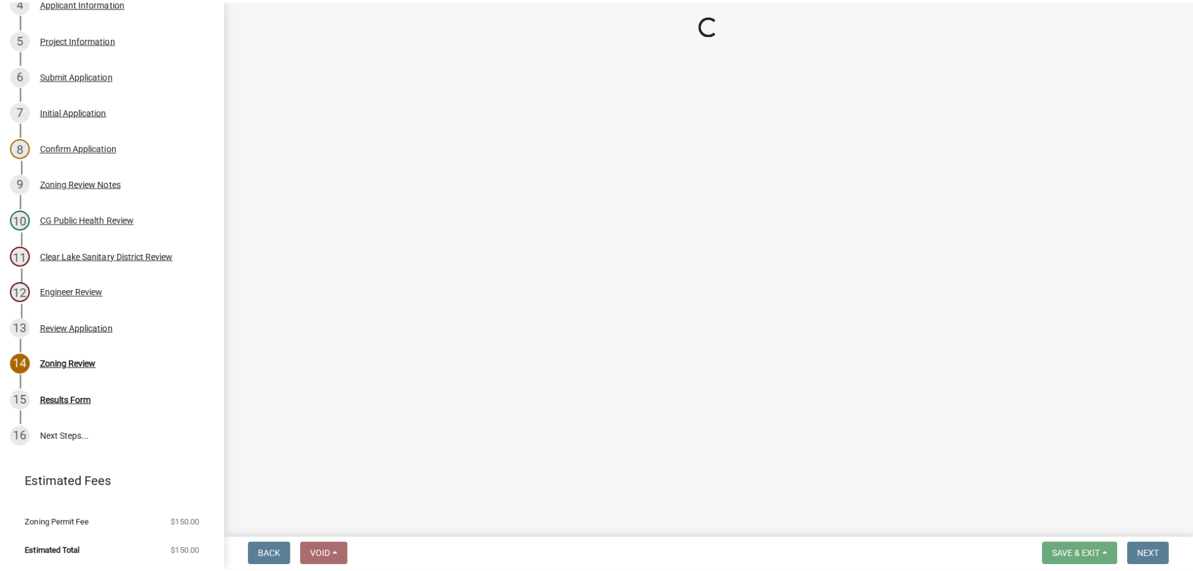
scroll to position [383, 0]
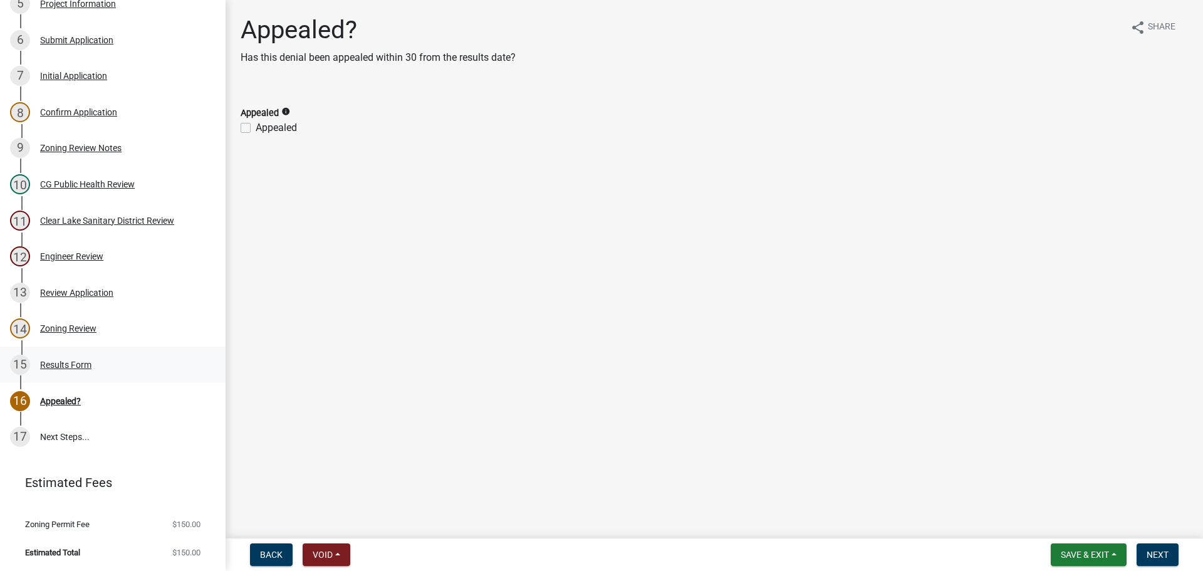
click at [56, 362] on div "Results Form" at bounding box center [65, 364] width 51 height 9
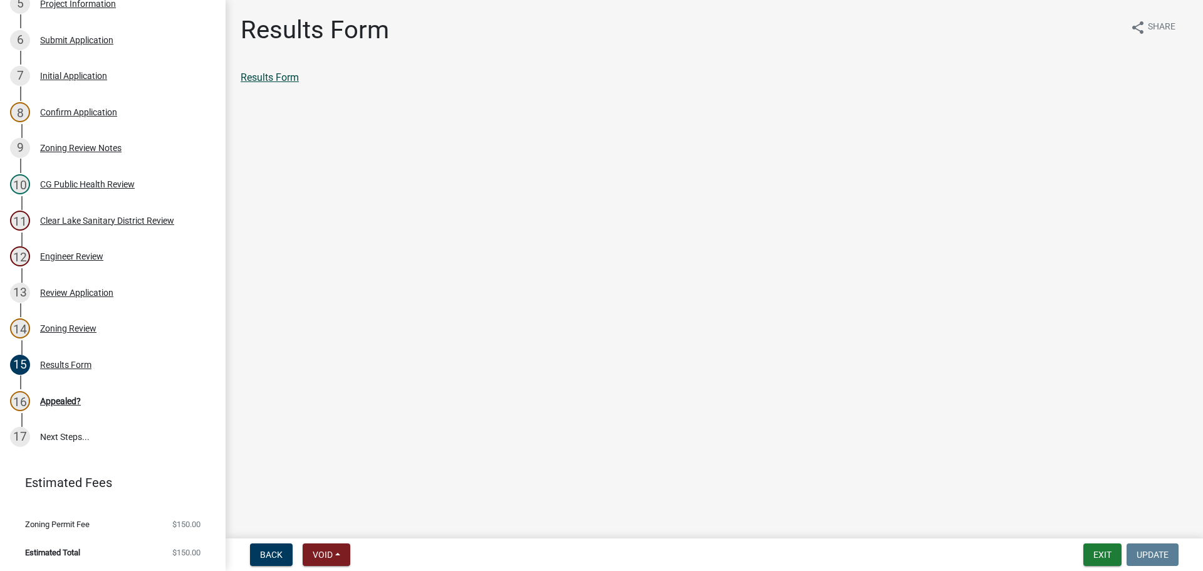
click at [278, 77] on link "Results Form" at bounding box center [270, 77] width 58 height 12
click at [66, 397] on div "Appealed?" at bounding box center [60, 401] width 41 height 9
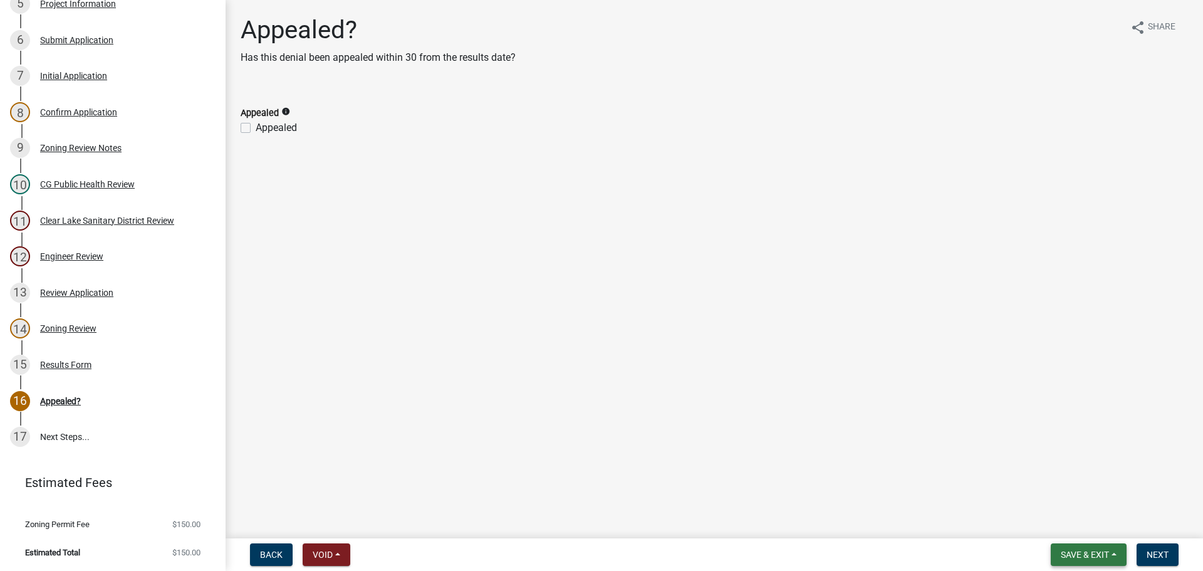
click at [1097, 554] on span "Save & Exit" at bounding box center [1084, 554] width 48 height 10
click at [1067, 520] on button "Save & Exit" at bounding box center [1076, 522] width 100 height 30
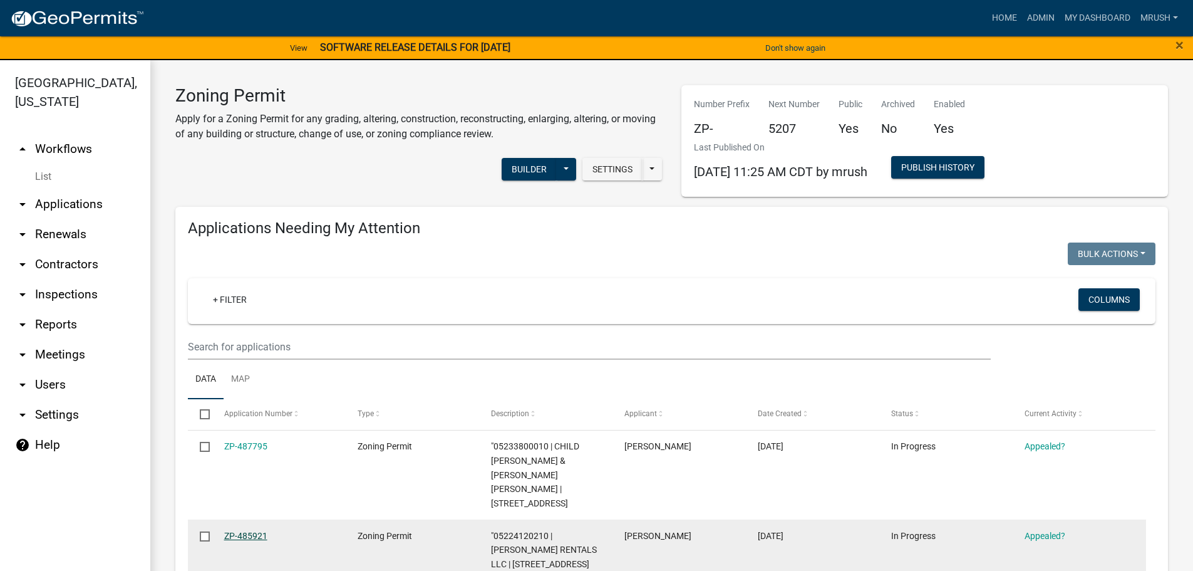
click at [239, 531] on link "ZP-485921" at bounding box center [245, 536] width 43 height 10
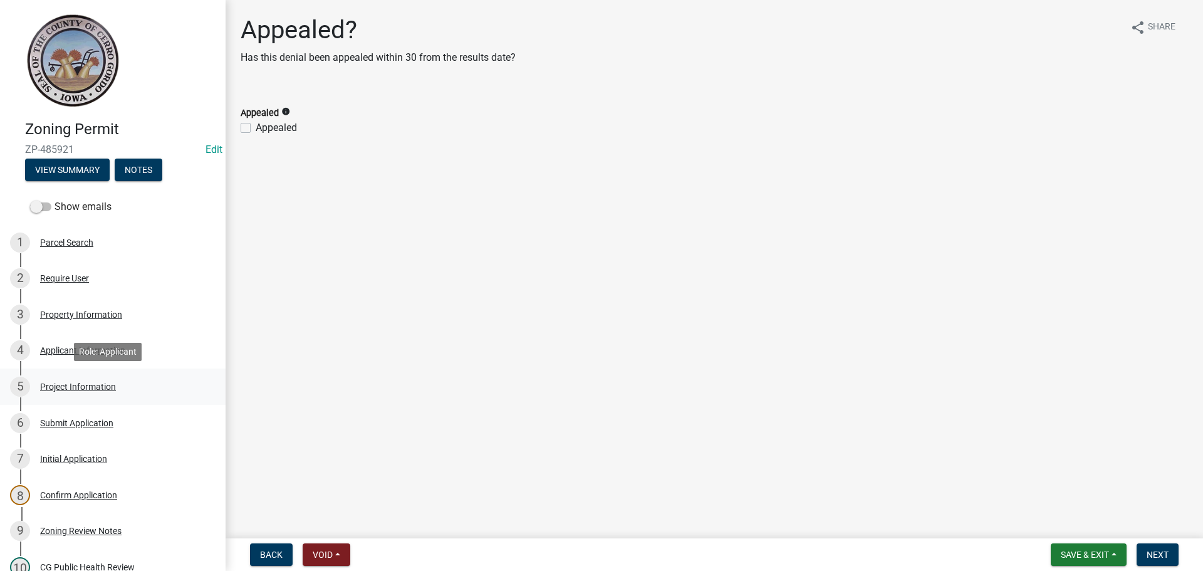
click at [88, 384] on div "Project Information" at bounding box center [78, 386] width 76 height 9
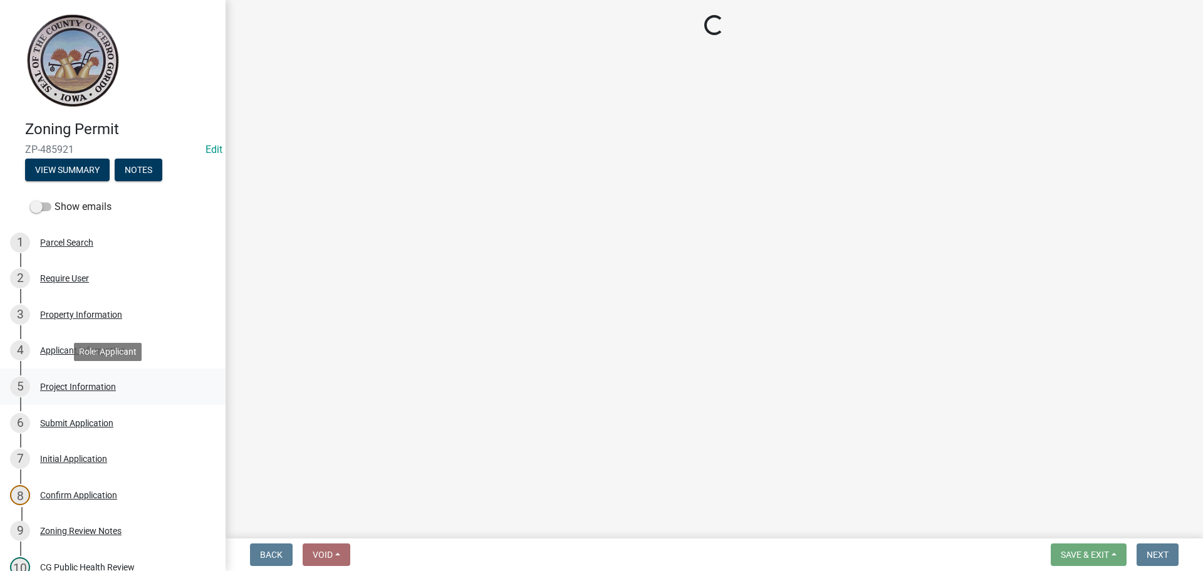
select select "a2e3dfd6-d09b-492d-a057-4674c8e7be06"
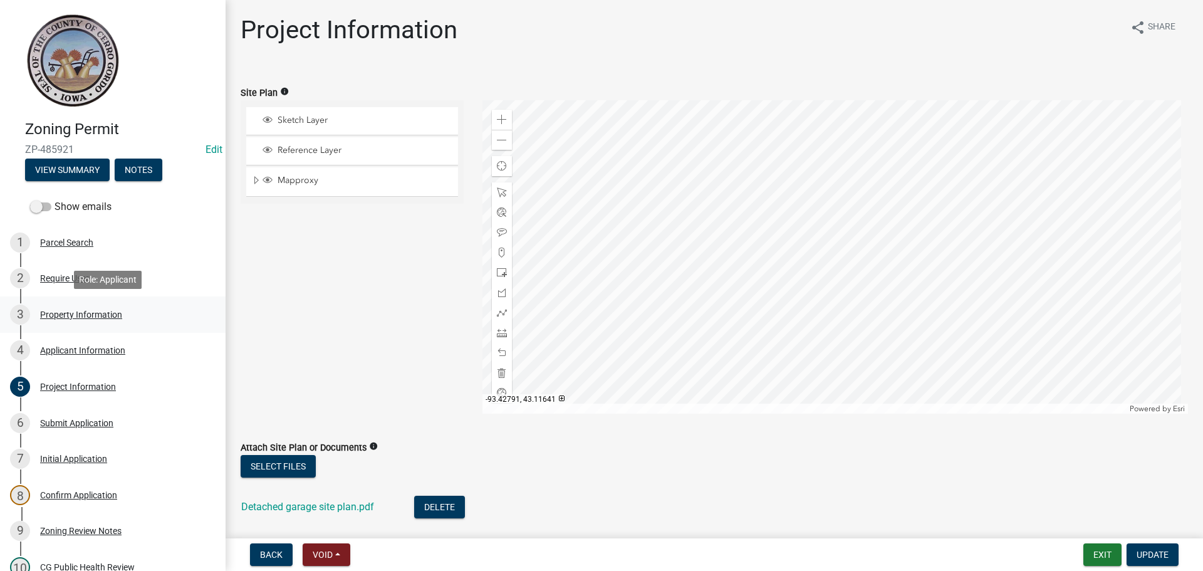
click at [86, 314] on div "Property Information" at bounding box center [81, 314] width 82 height 9
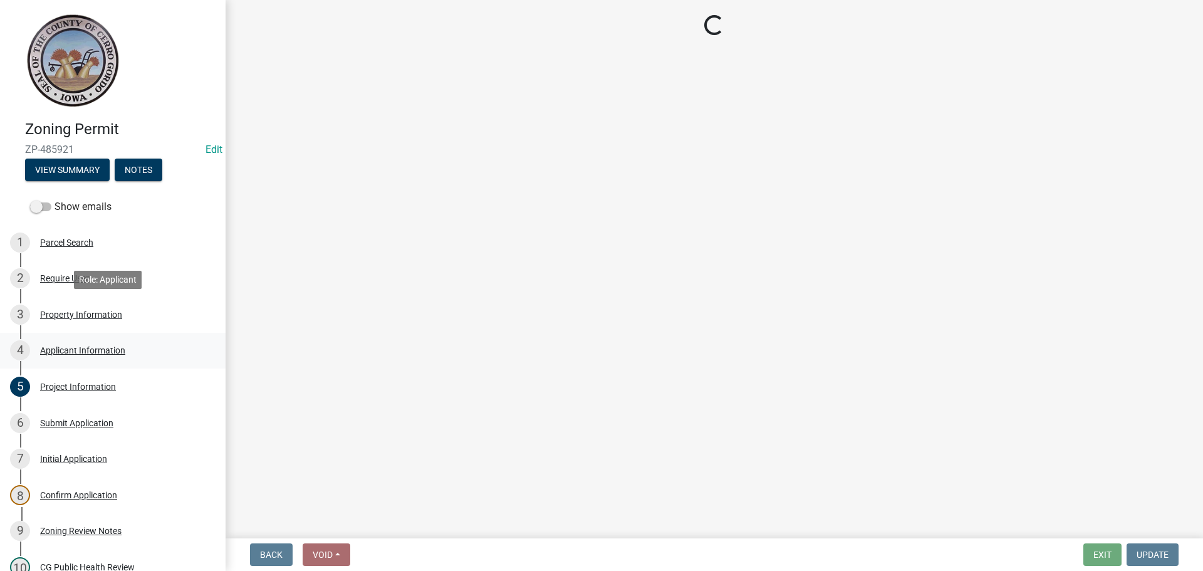
select select "7a5a2478-5b3b-459e-a372-388ca56f6284"
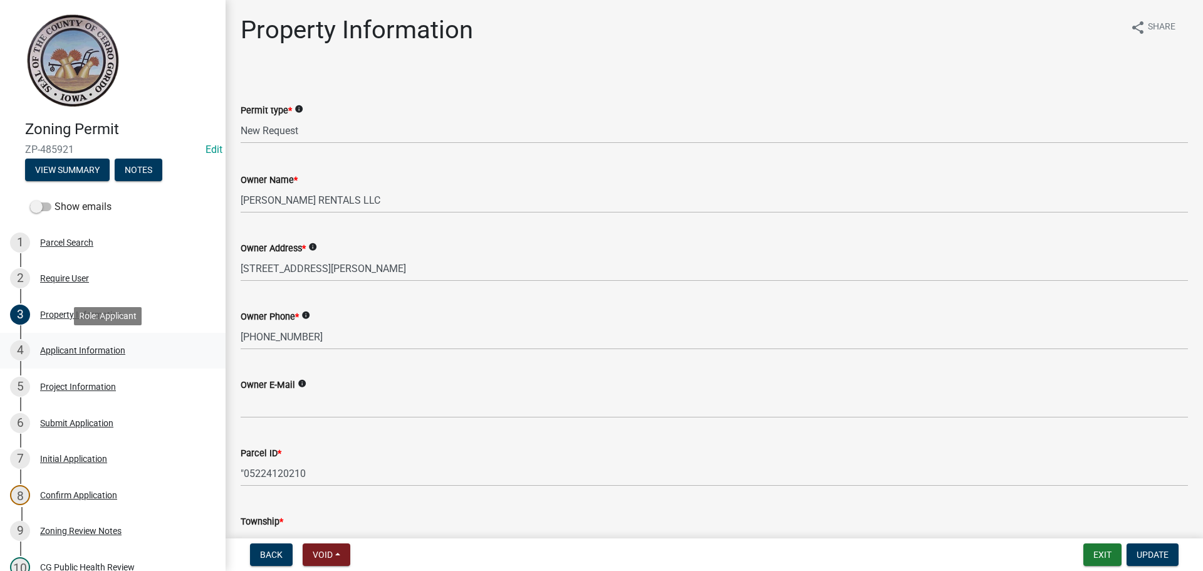
click at [81, 349] on div "Applicant Information" at bounding box center [82, 350] width 85 height 9
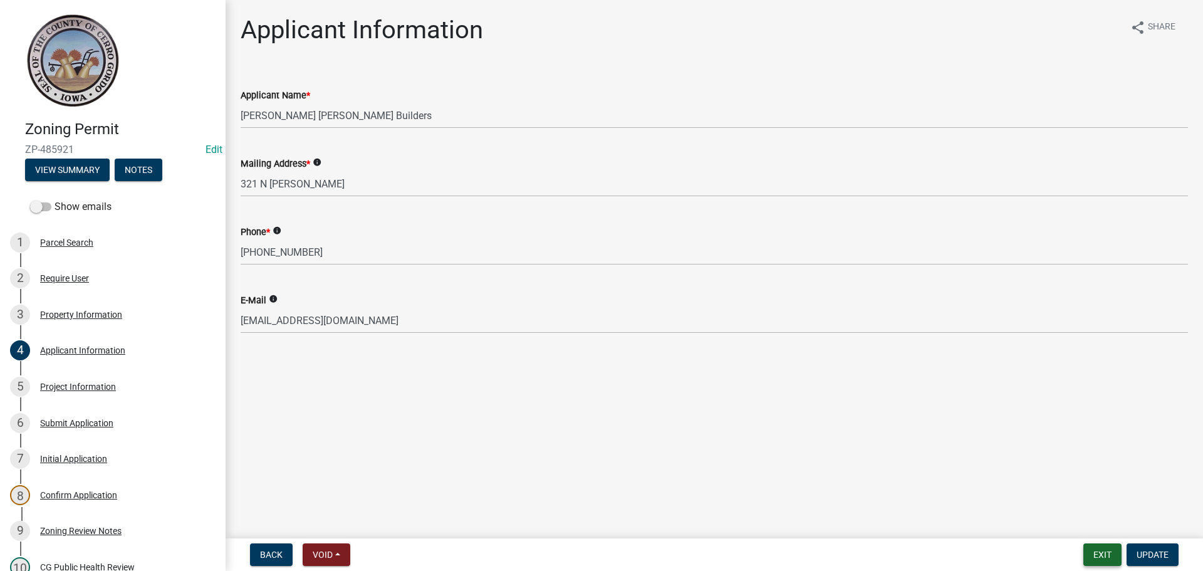
click at [1106, 557] on button "Exit" at bounding box center [1102, 554] width 38 height 23
